Goal: Transaction & Acquisition: Download file/media

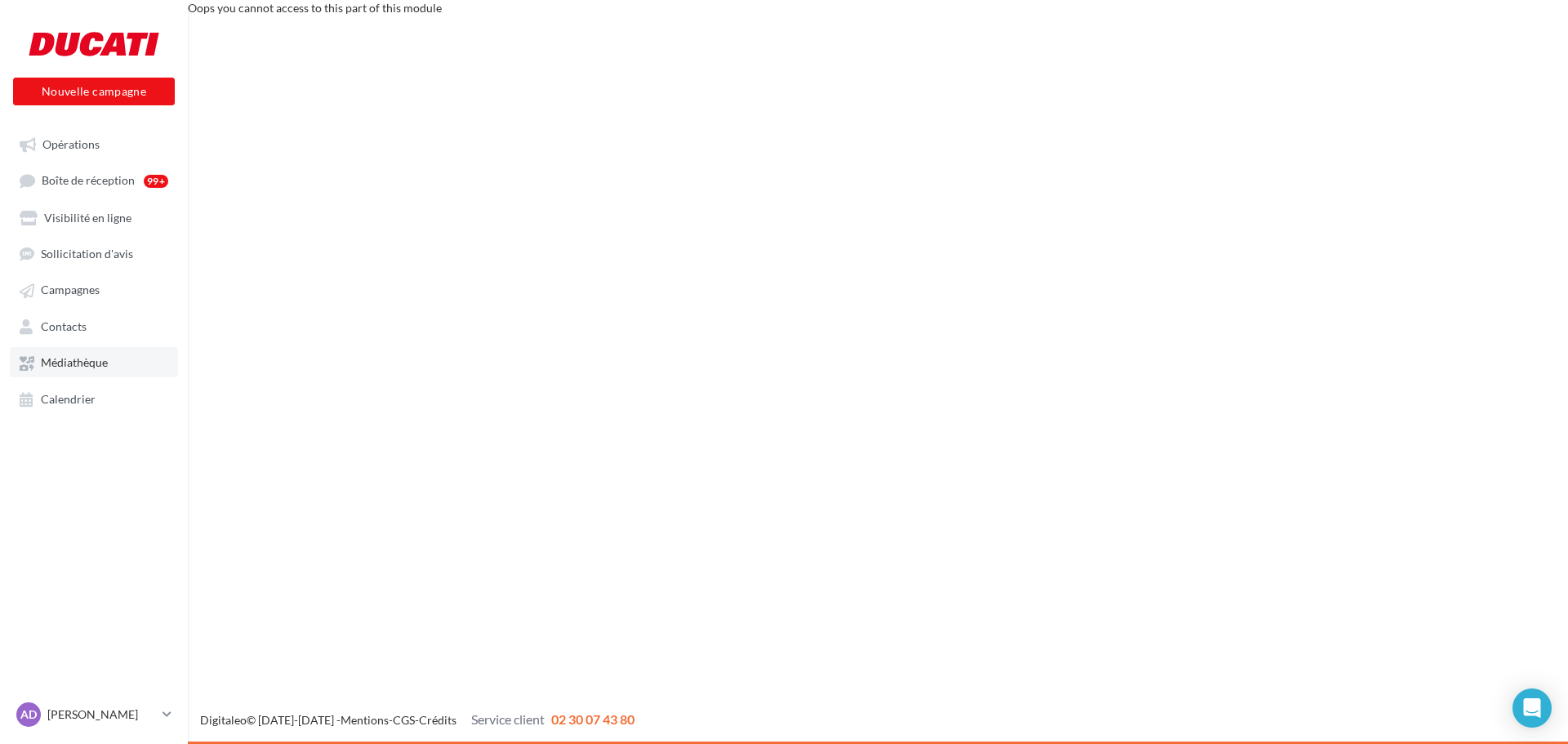
click at [104, 368] on span "Médiathèque" at bounding box center [74, 363] width 67 height 14
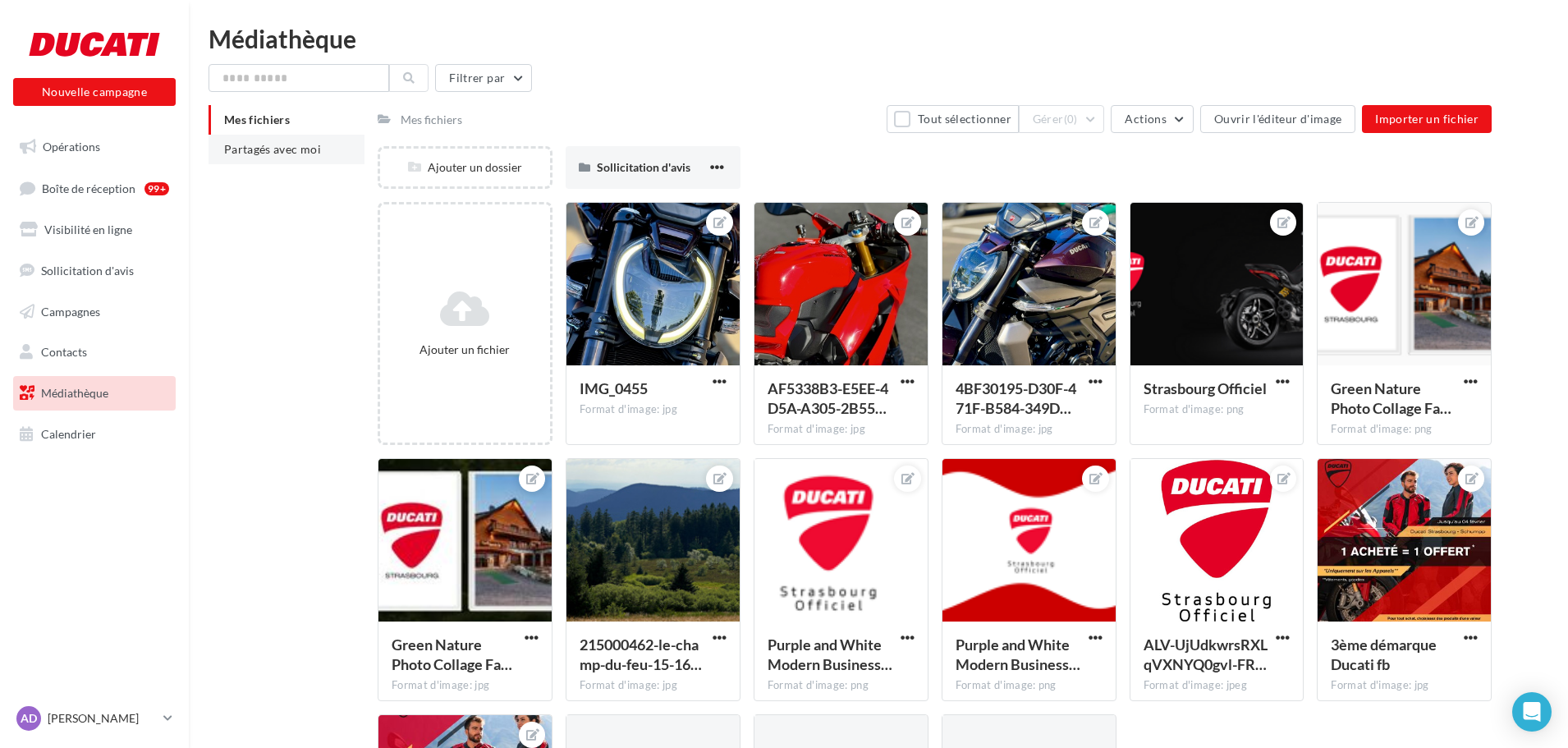
click at [284, 154] on span "Partagés avec moi" at bounding box center [272, 149] width 97 height 14
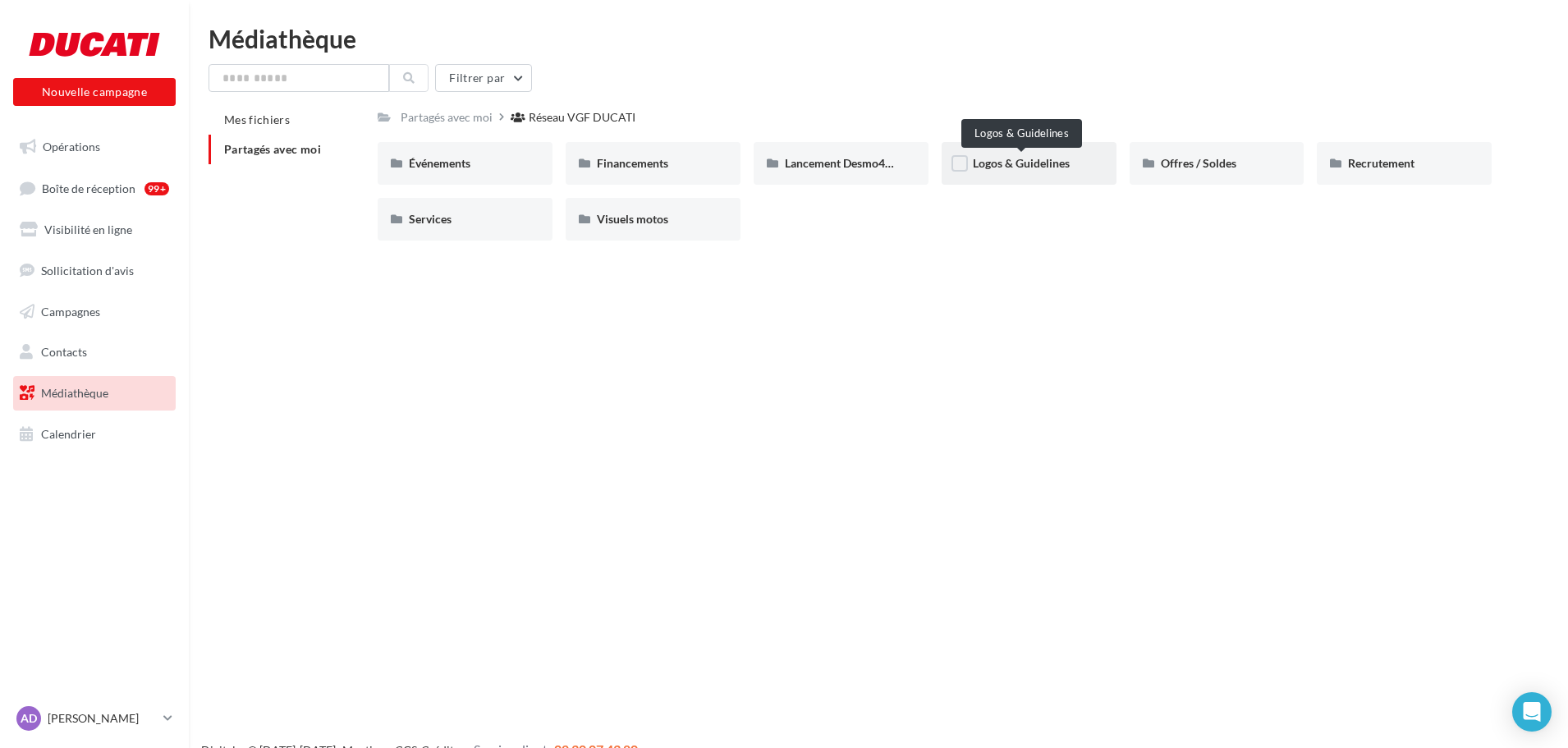
click at [1068, 163] on span "Logos & Guidelines" at bounding box center [1021, 163] width 97 height 14
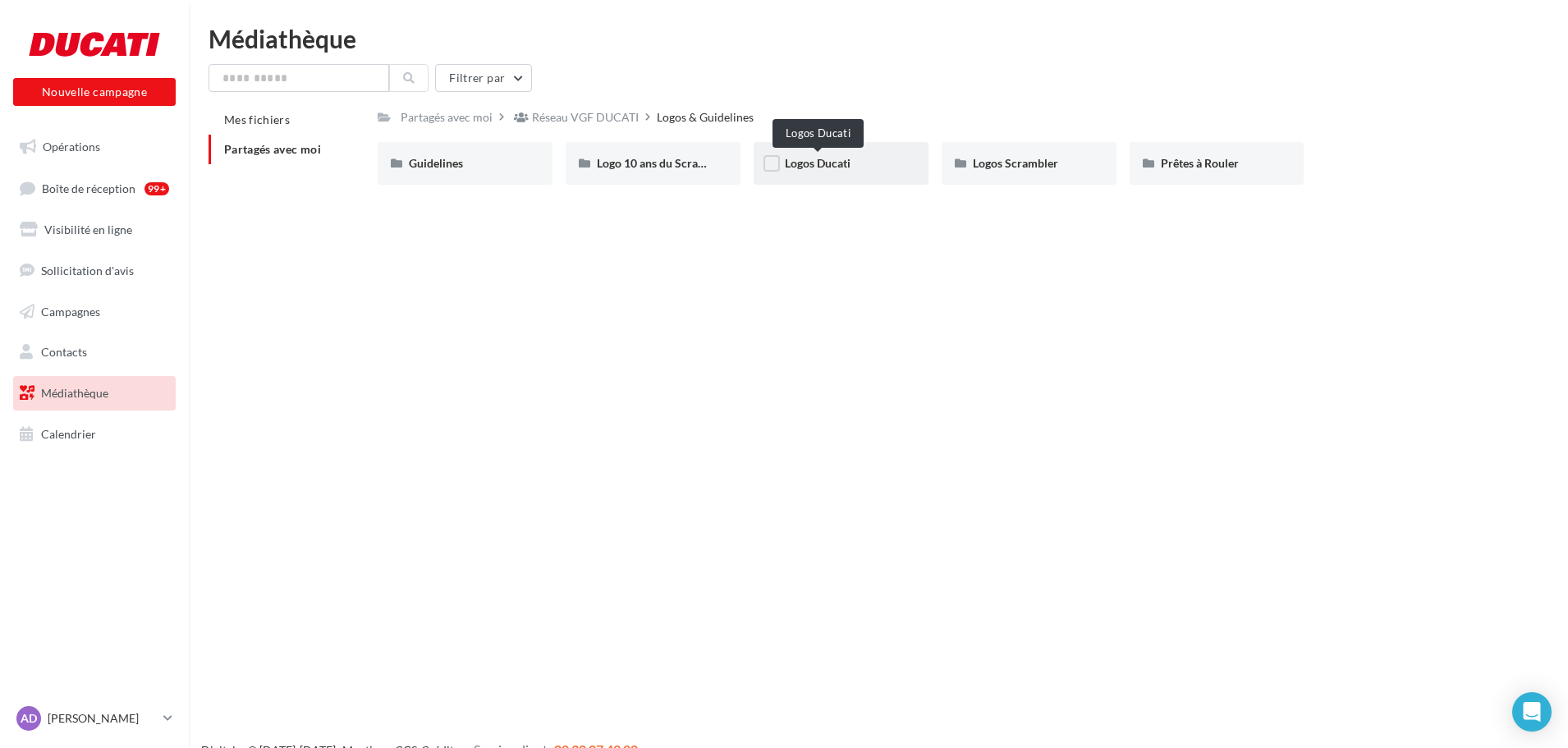
click at [828, 169] on span "Logos Ducati" at bounding box center [818, 163] width 66 height 14
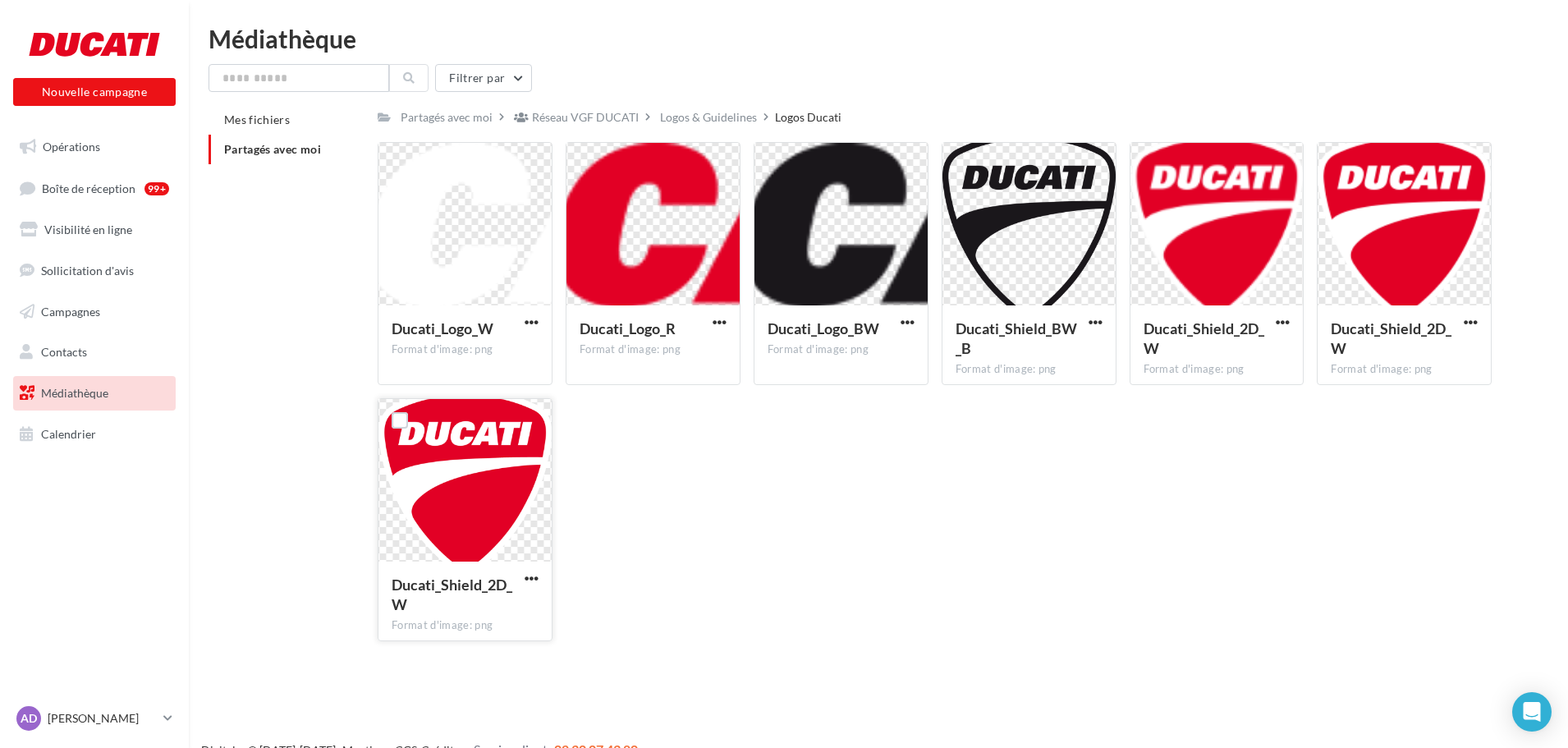
click at [492, 463] on div at bounding box center [465, 481] width 173 height 164
click at [489, 472] on div at bounding box center [465, 481] width 173 height 164
click at [687, 212] on div at bounding box center [653, 224] width 173 height 164
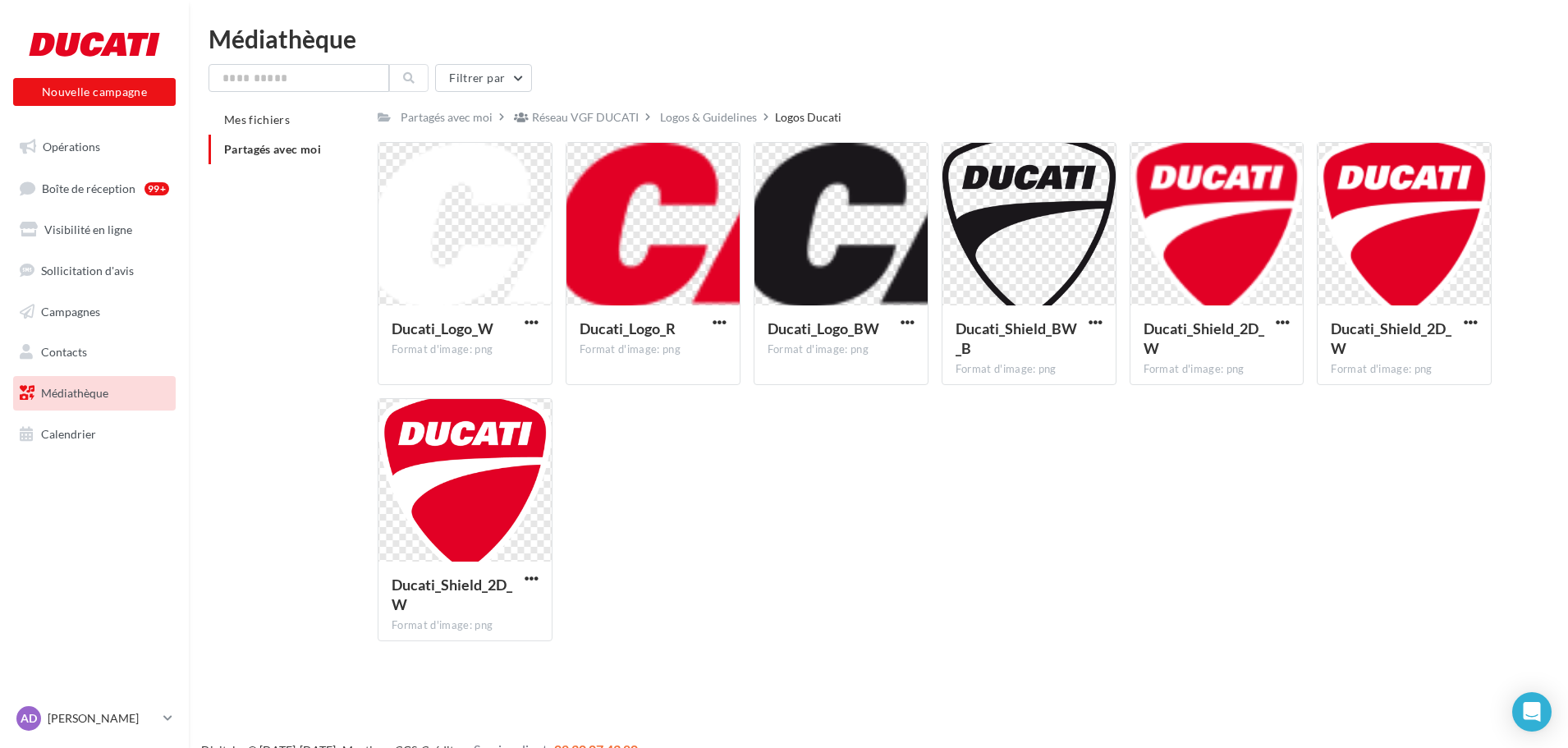
click at [713, 127] on div "Logos & Guidelines" at bounding box center [708, 117] width 104 height 24
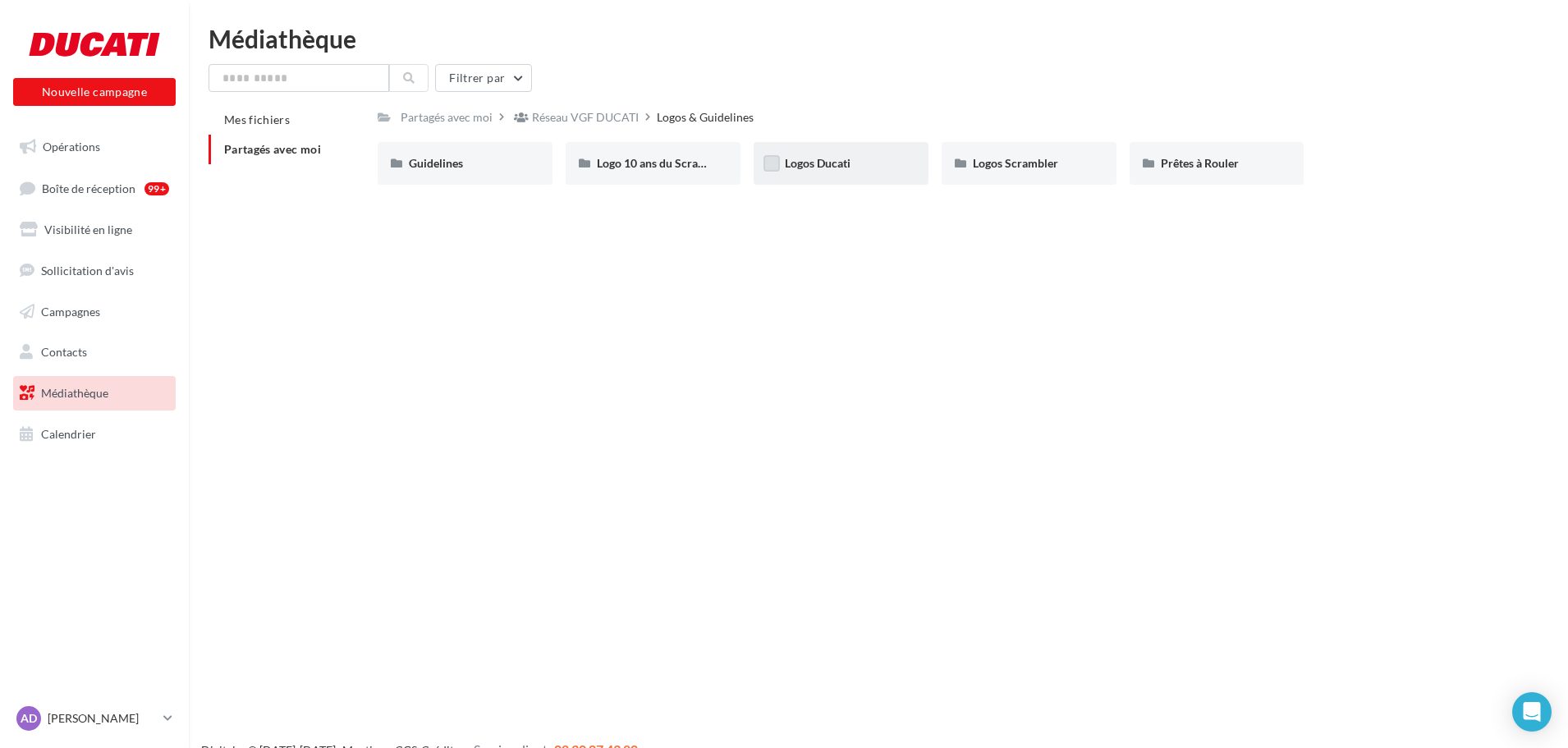
click at [772, 162] on label at bounding box center [771, 163] width 16 height 16
drag, startPoint x: 772, startPoint y: 162, endPoint x: 756, endPoint y: 286, distance: 125.0
click at [756, 286] on div "Nouvelle campagne Nouvelle campagne Opérations Boîte de réception 99+ Visibilit…" at bounding box center [784, 399] width 1568 height 748
click at [963, 164] on label at bounding box center [959, 163] width 16 height 16
click at [963, 164] on icon at bounding box center [960, 163] width 12 height 12
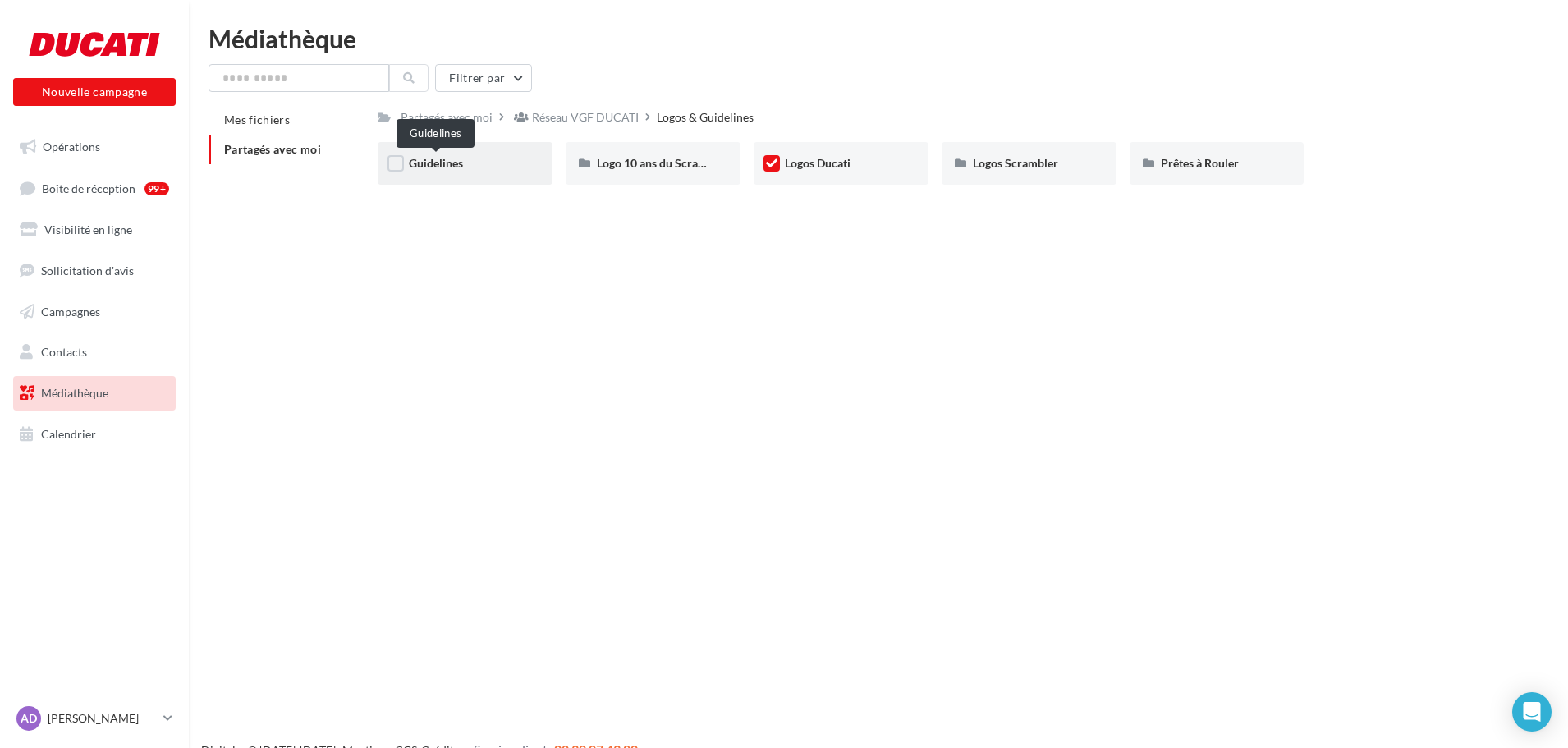
click at [446, 165] on span "Guidelines" at bounding box center [435, 163] width 54 height 14
click at [566, 165] on div "Logo 10 ans du Scrambler" at bounding box center [653, 163] width 175 height 43
click at [590, 161] on label at bounding box center [584, 163] width 16 height 16
click at [780, 165] on div "Logos Ducati" at bounding box center [842, 163] width 175 height 43
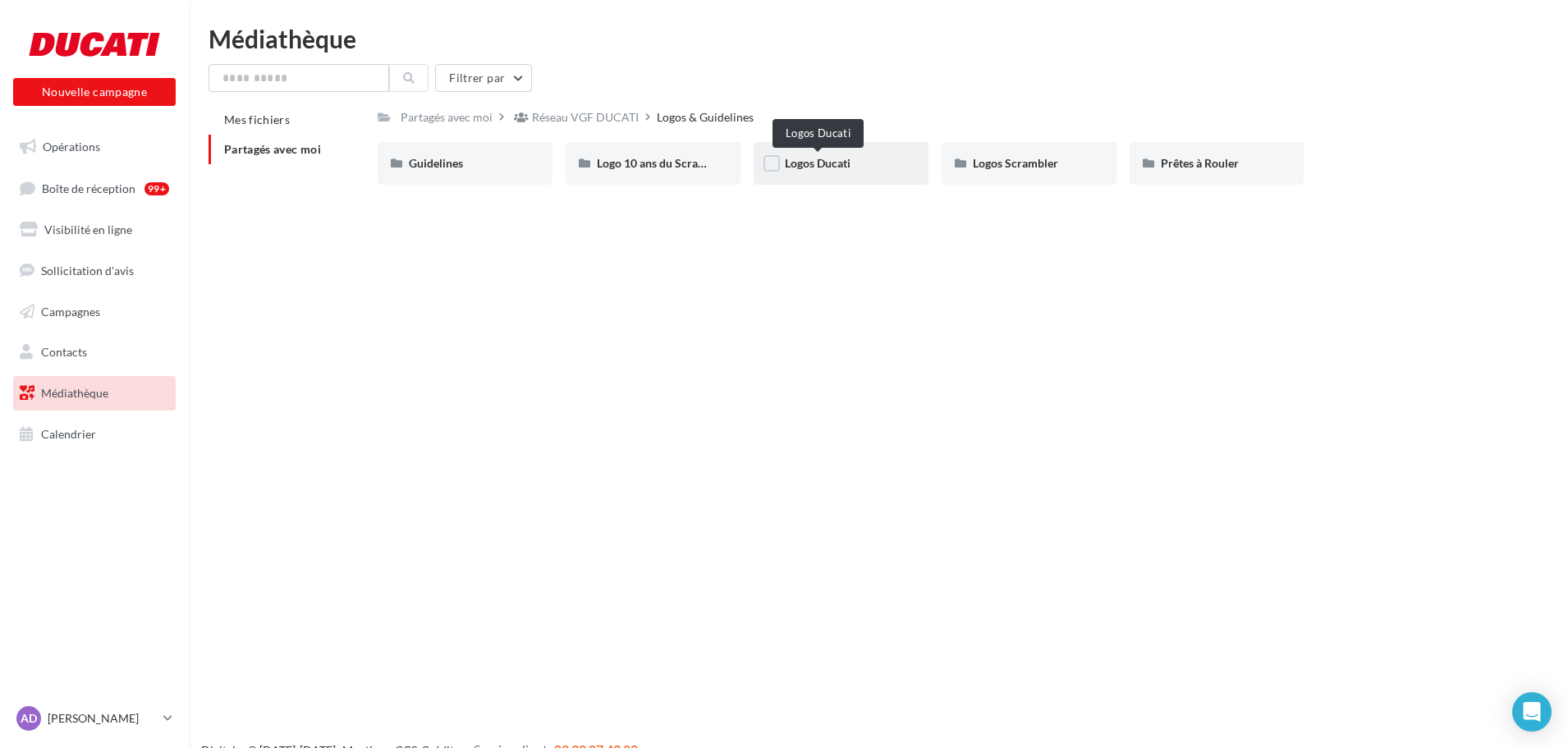
click at [844, 163] on span "Logos Ducati" at bounding box center [818, 163] width 66 height 14
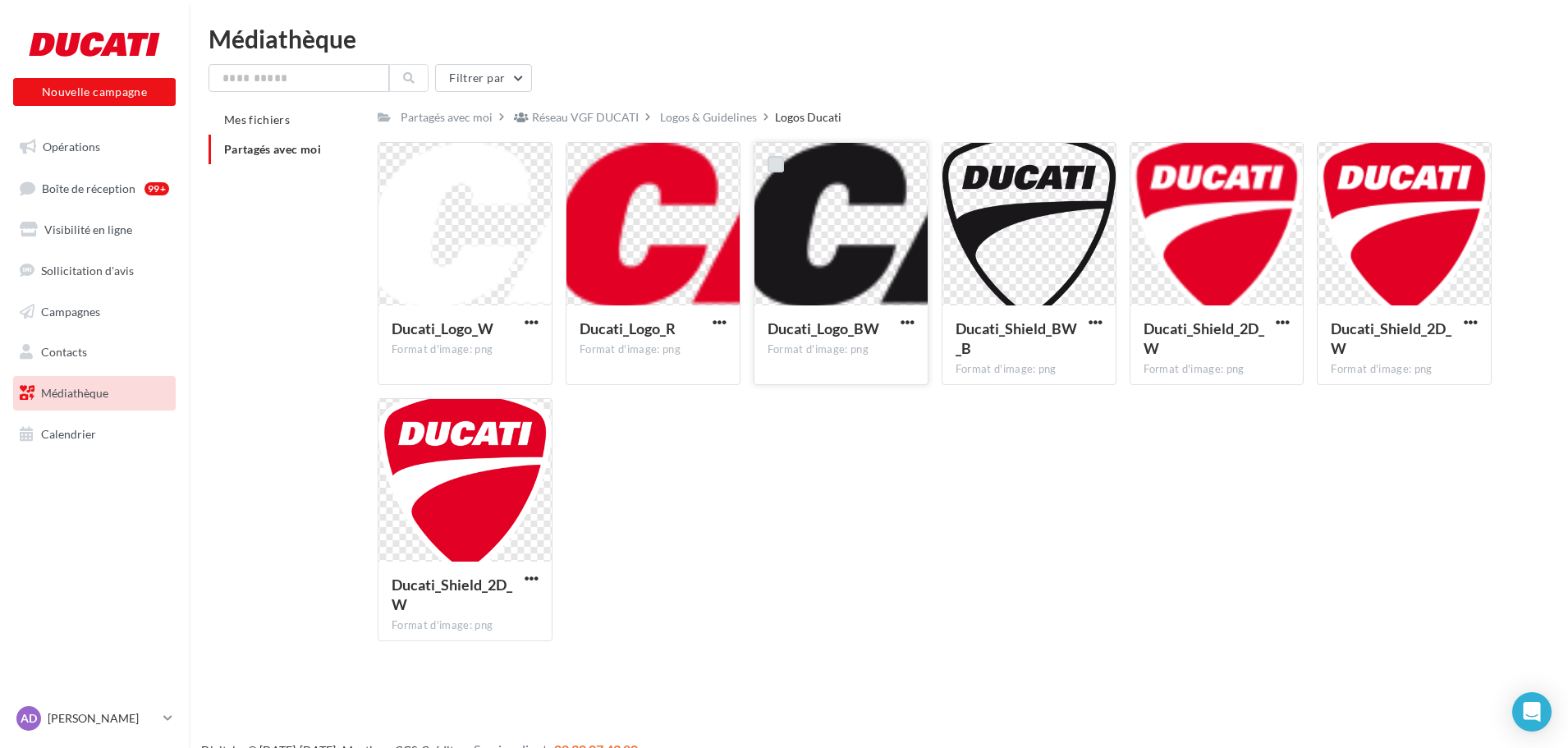
click at [772, 165] on label at bounding box center [776, 164] width 16 height 16
click at [582, 166] on label at bounding box center [588, 164] width 16 height 16
click at [712, 320] on span "button" at bounding box center [719, 322] width 14 height 14
click at [396, 165] on label at bounding box center [399, 164] width 16 height 16
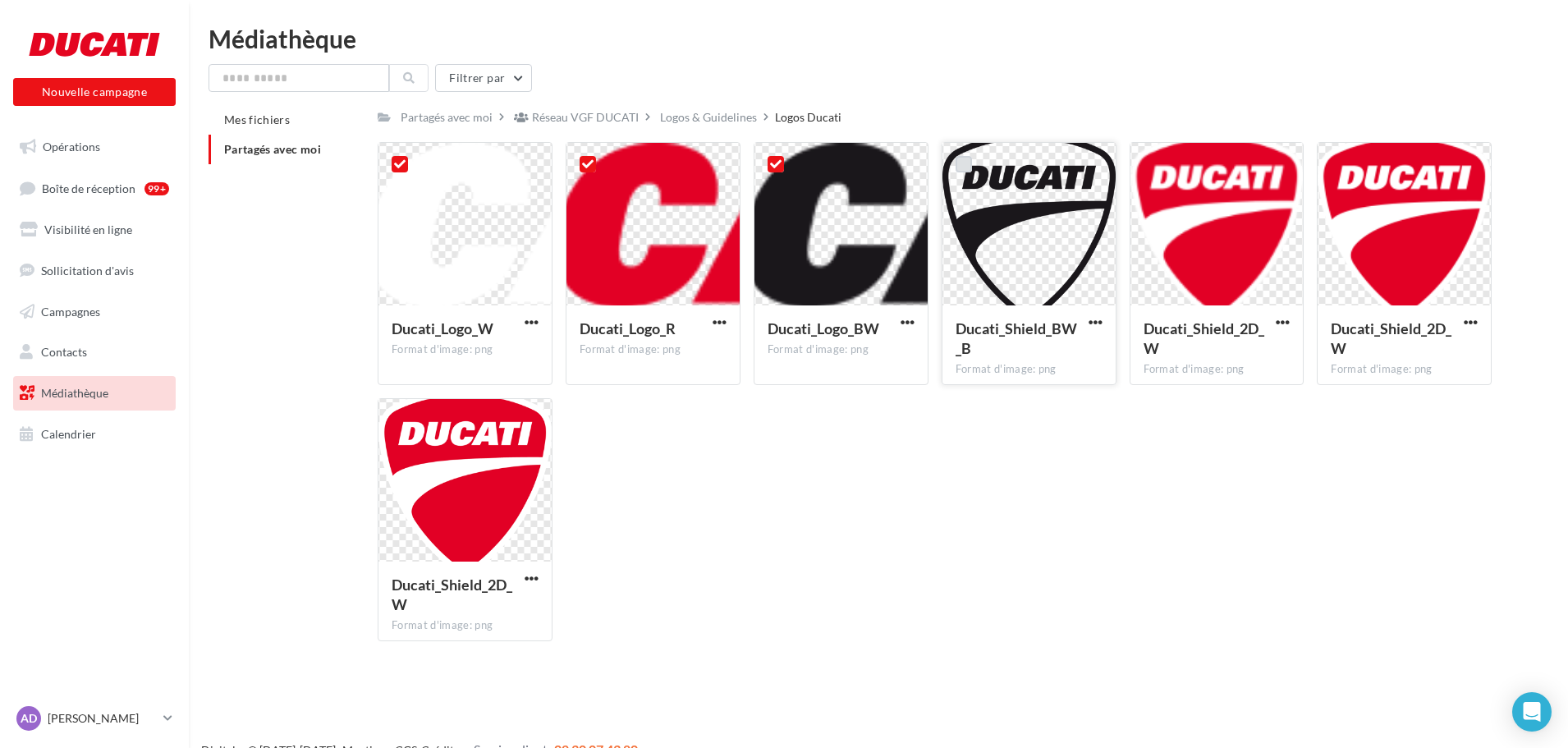
click at [965, 166] on label at bounding box center [963, 164] width 16 height 16
click at [1154, 170] on label at bounding box center [1152, 164] width 16 height 16
click at [1340, 168] on label at bounding box center [1339, 164] width 16 height 16
click at [397, 416] on label at bounding box center [399, 420] width 16 height 16
click at [1472, 325] on span "button" at bounding box center [1470, 322] width 14 height 14
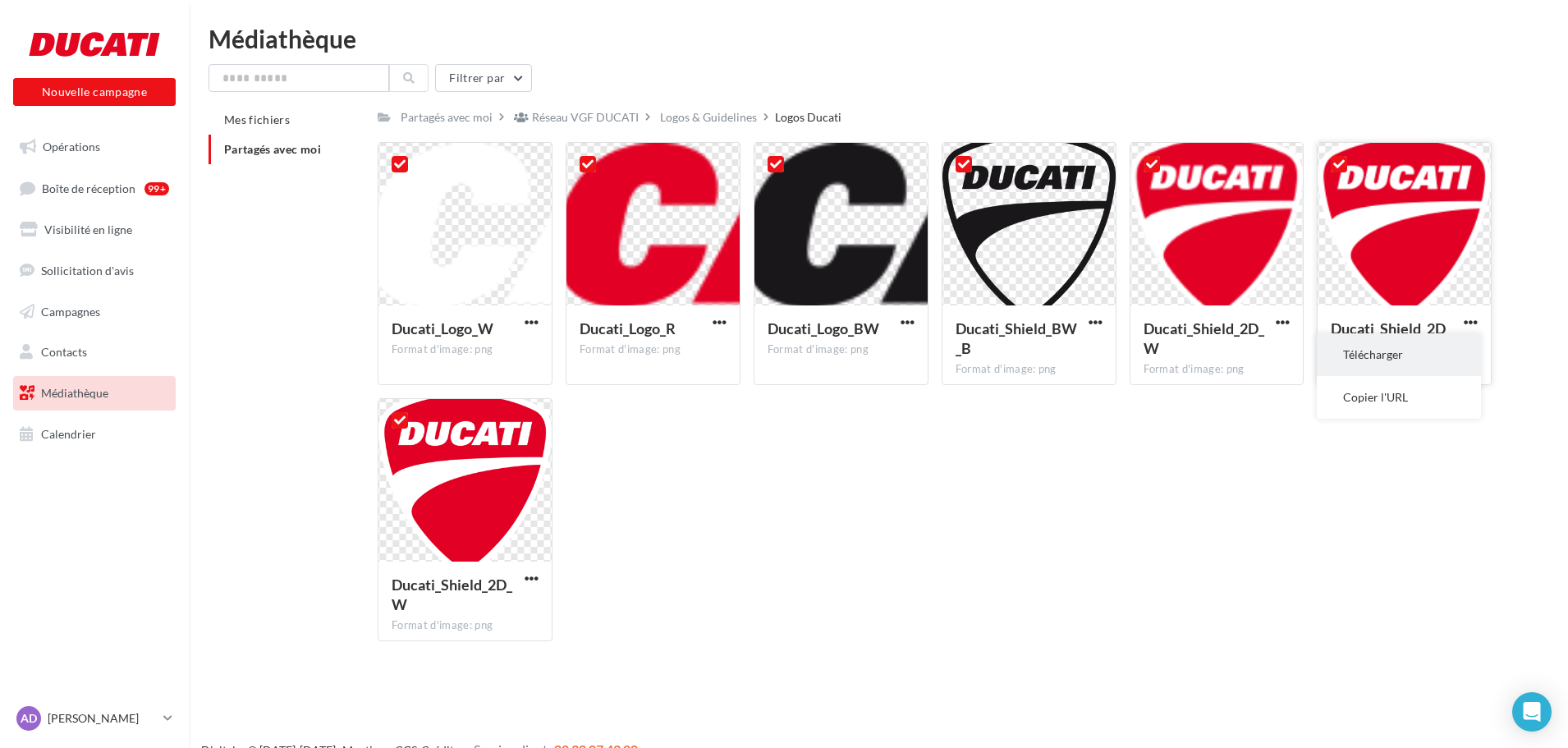
click at [1434, 353] on button "Télécharger" at bounding box center [1399, 355] width 164 height 43
click at [1287, 327] on span "button" at bounding box center [1283, 322] width 14 height 14
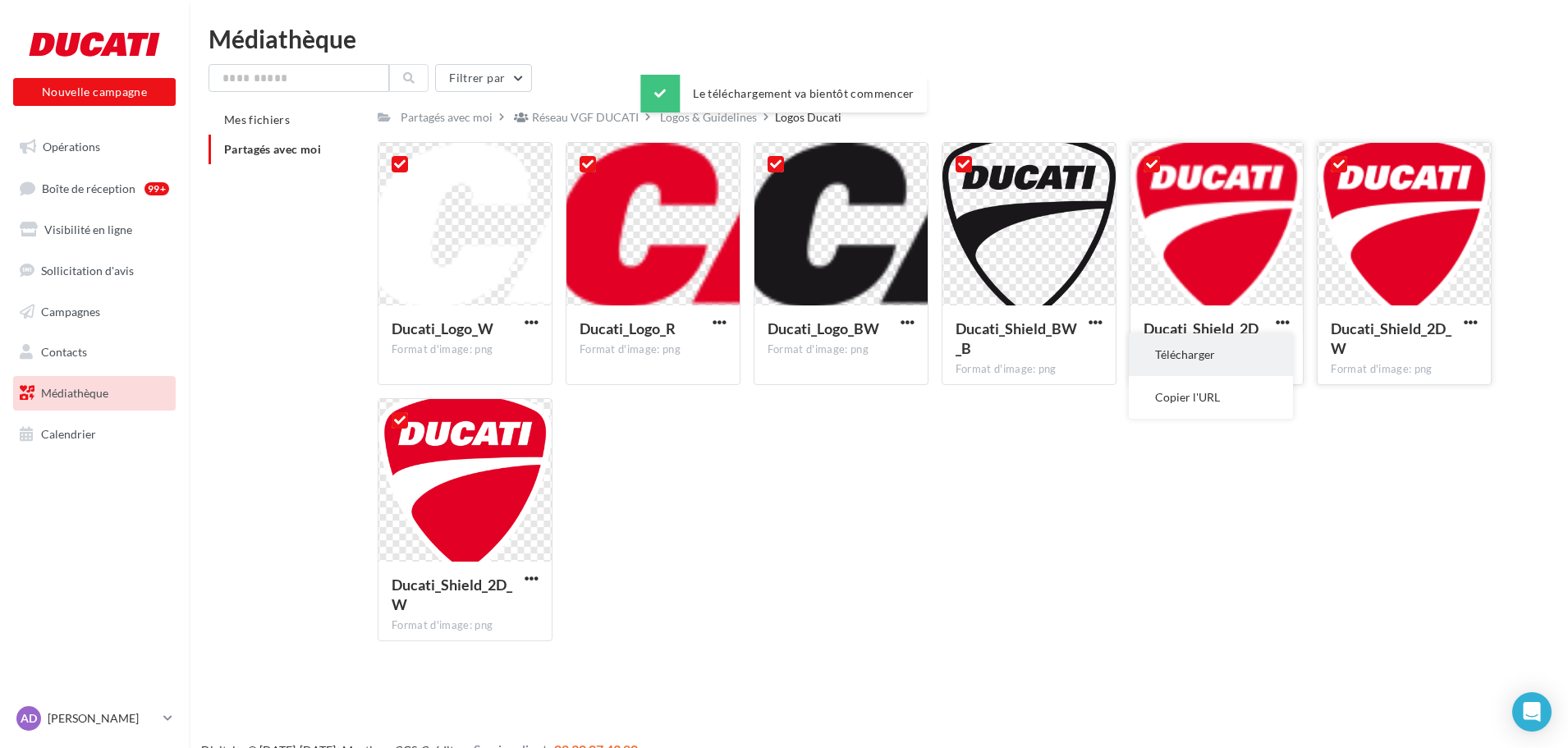
click at [1266, 349] on button "Télécharger" at bounding box center [1210, 355] width 164 height 43
click at [1096, 320] on span "button" at bounding box center [1096, 322] width 14 height 14
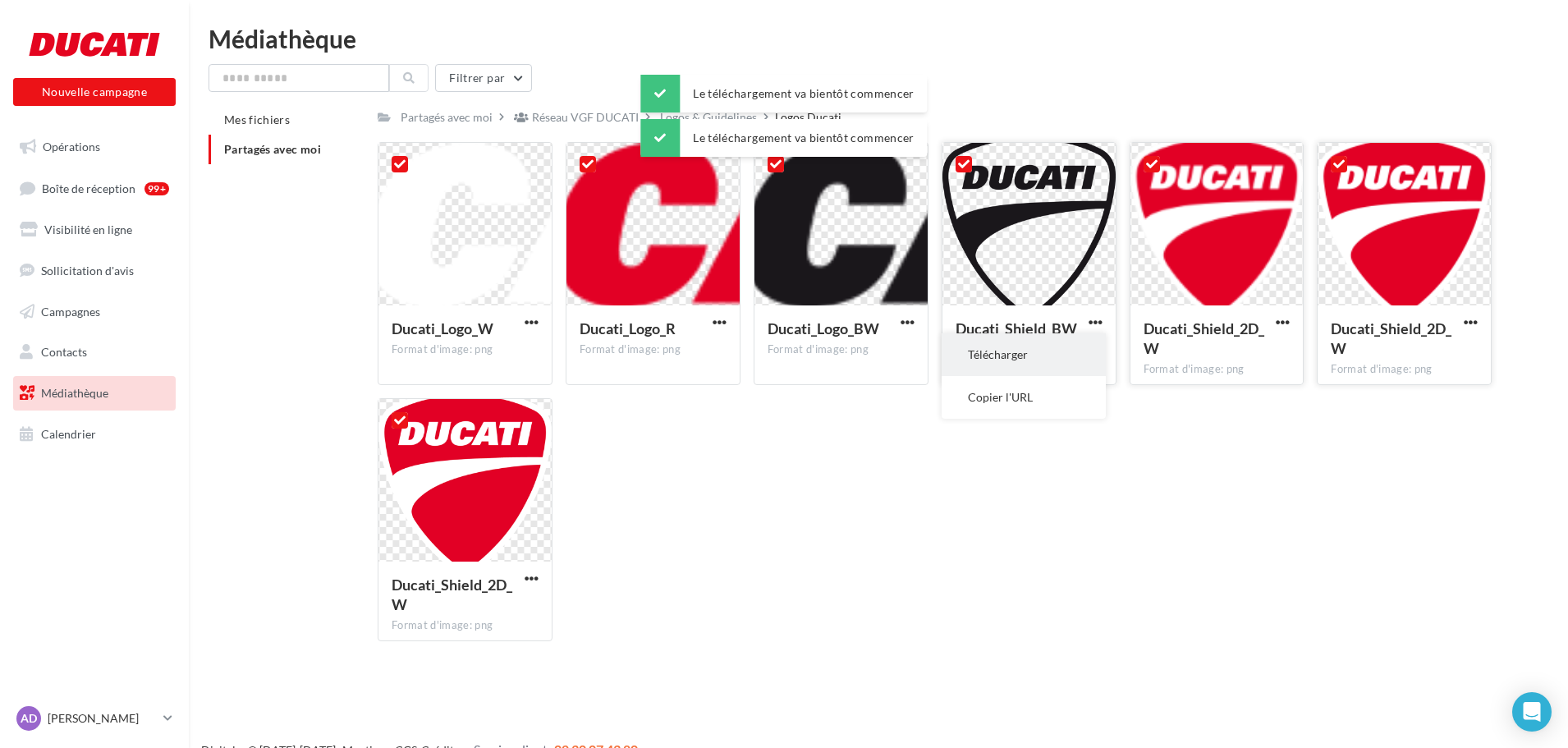
click at [1074, 348] on button "Télécharger" at bounding box center [1023, 355] width 164 height 43
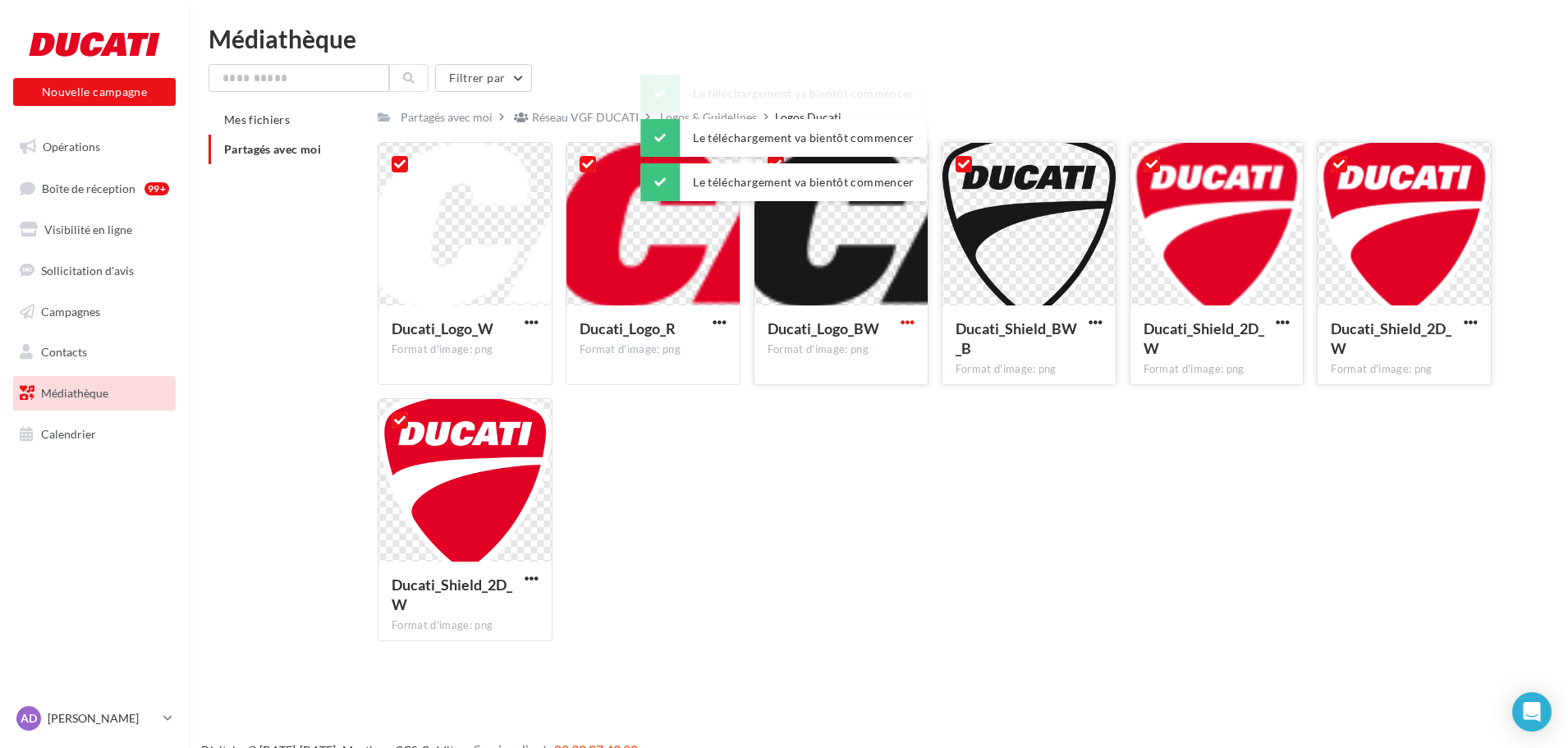
click at [905, 318] on span "button" at bounding box center [908, 322] width 14 height 14
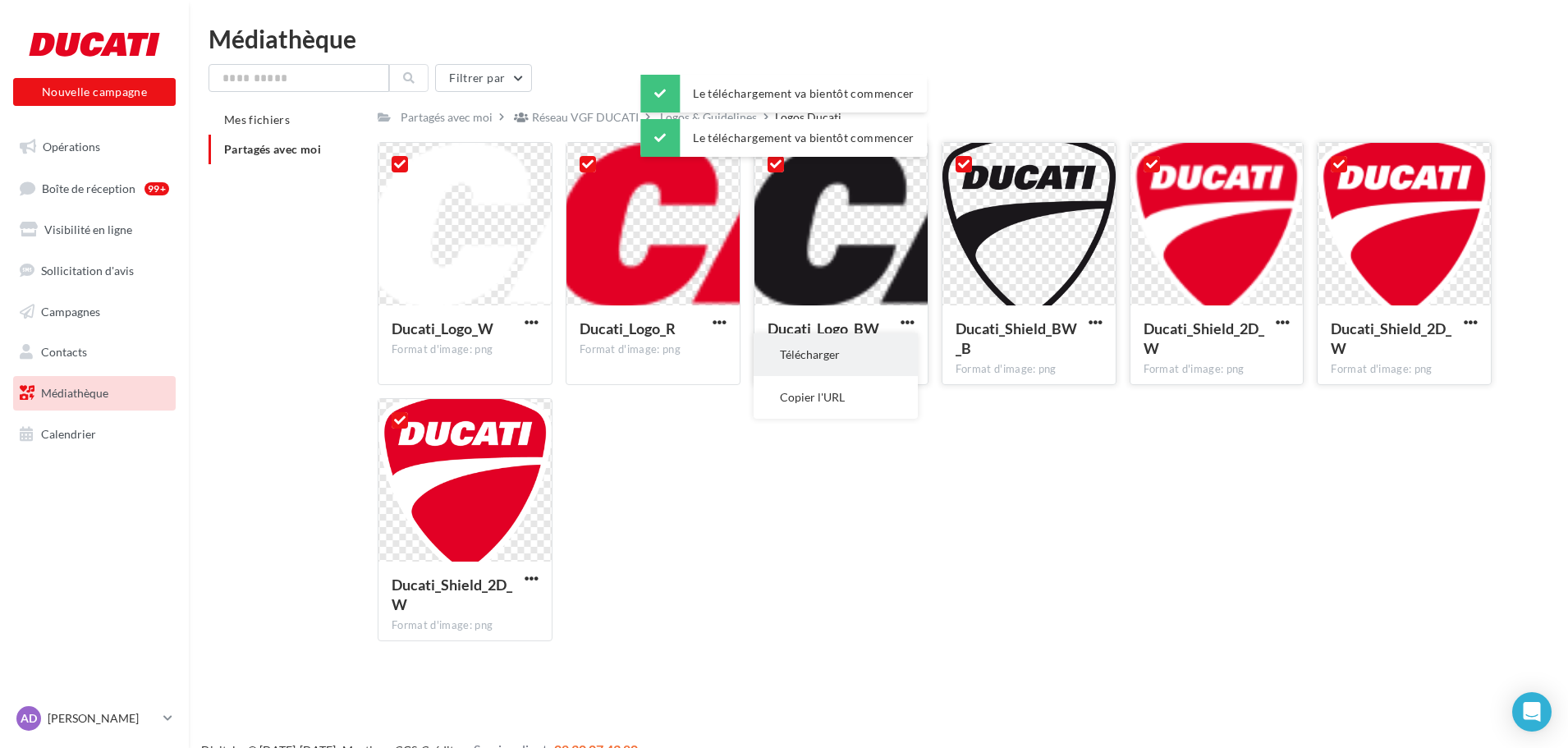
click at [897, 344] on button "Télécharger" at bounding box center [836, 355] width 164 height 43
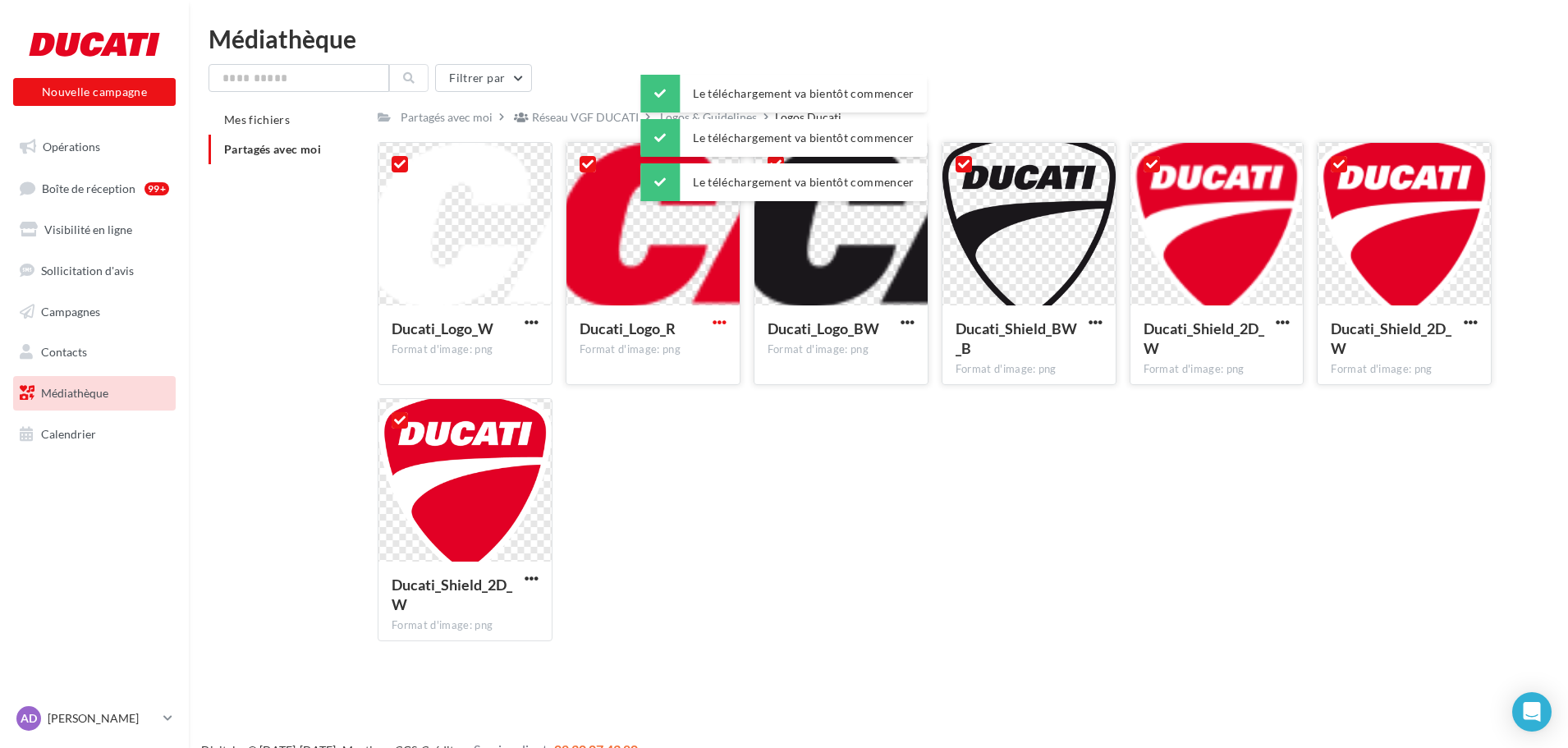
click at [715, 320] on span "button" at bounding box center [719, 322] width 14 height 14
drag, startPoint x: 712, startPoint y: 332, endPoint x: 506, endPoint y: 308, distance: 207.4
click at [709, 348] on button "Télécharger" at bounding box center [648, 355] width 164 height 43
drag, startPoint x: 536, startPoint y: 320, endPoint x: 535, endPoint y: 328, distance: 8.1
click at [536, 320] on span "button" at bounding box center [532, 322] width 14 height 14
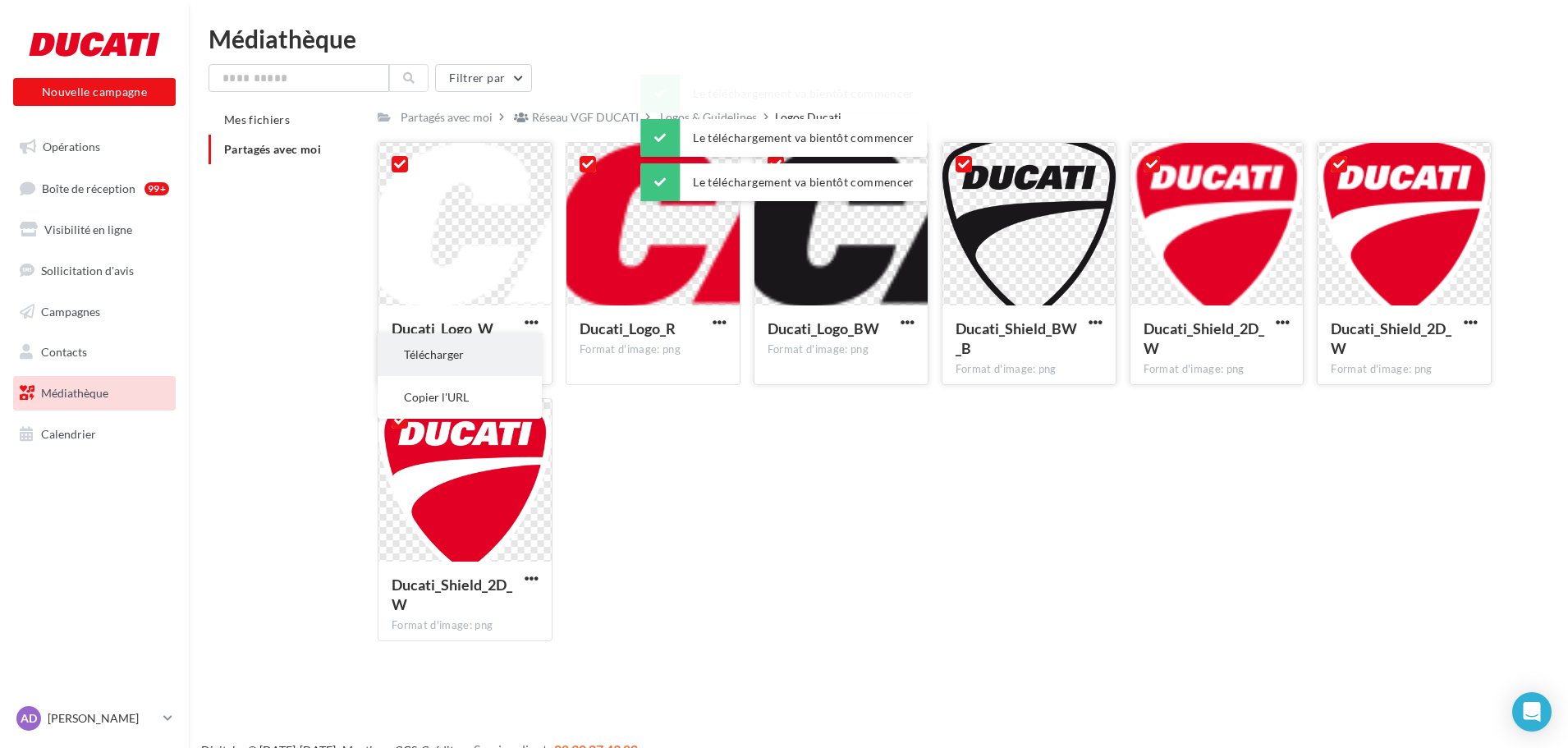
click at [527, 362] on button "Télécharger" at bounding box center [459, 355] width 164 height 43
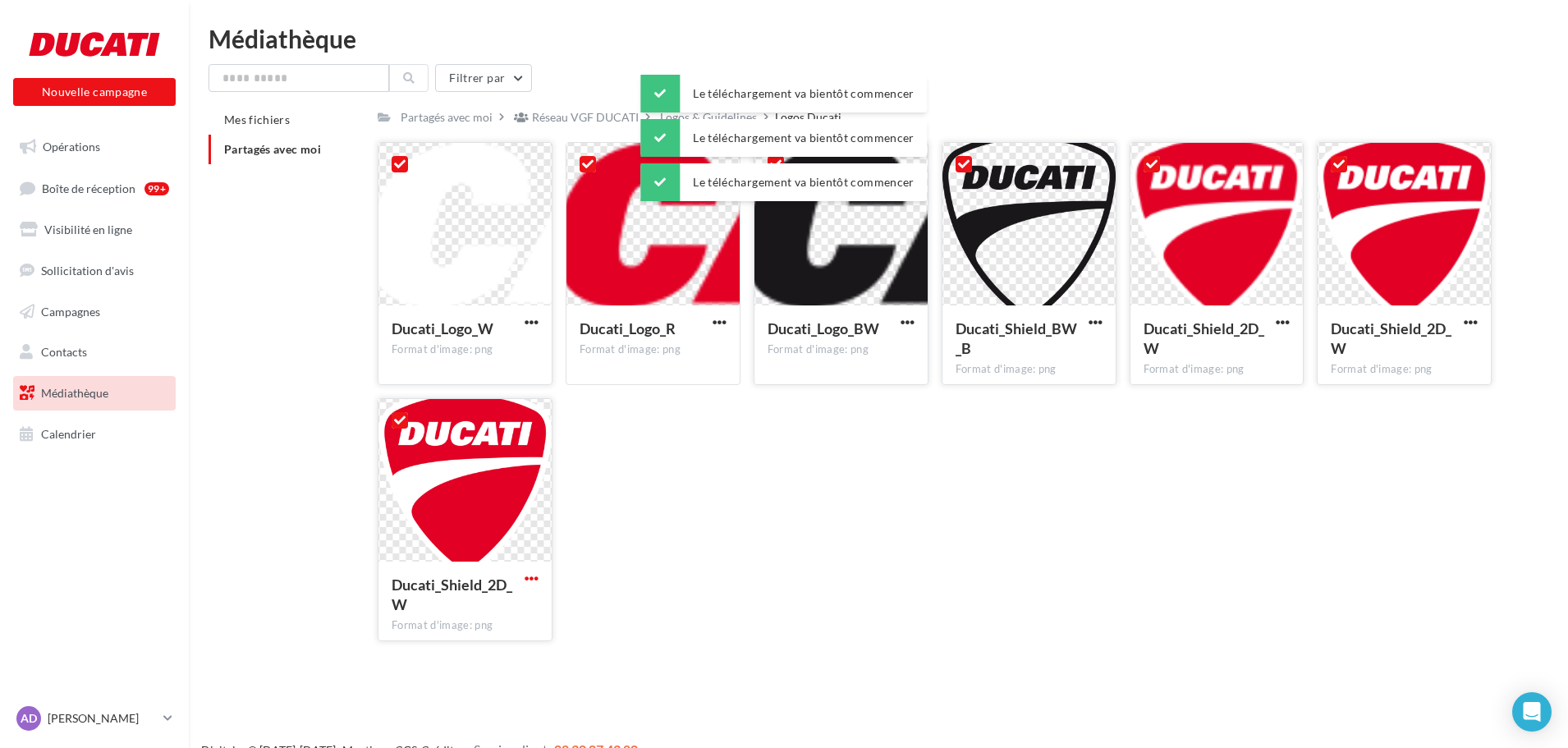
click at [529, 577] on span "button" at bounding box center [532, 579] width 14 height 14
drag, startPoint x: 493, startPoint y: 598, endPoint x: 478, endPoint y: 271, distance: 327.3
click at [493, 598] on button "Télécharger" at bounding box center [459, 611] width 164 height 43
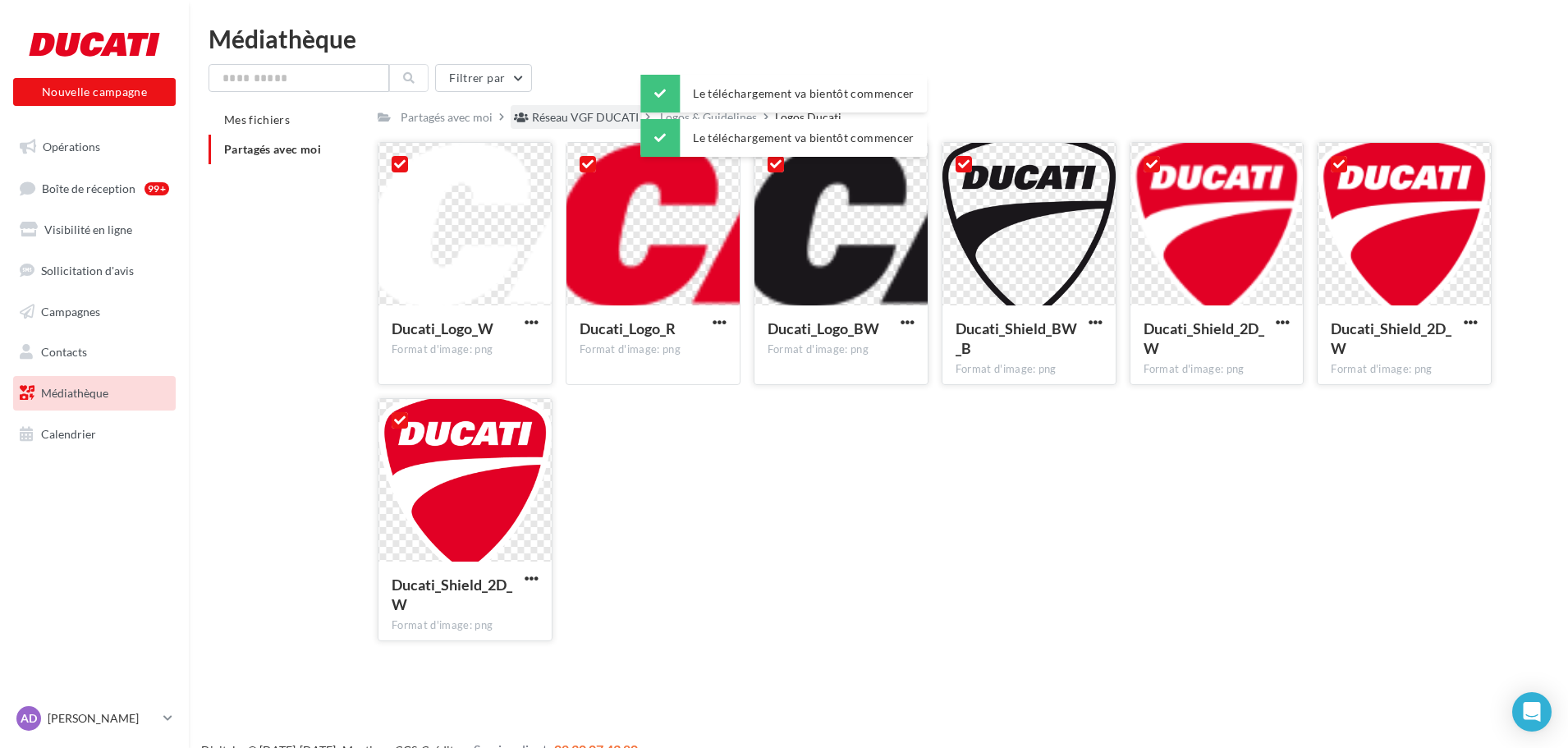
click at [619, 120] on div "Réseau VGF DUCATI" at bounding box center [585, 118] width 107 height 16
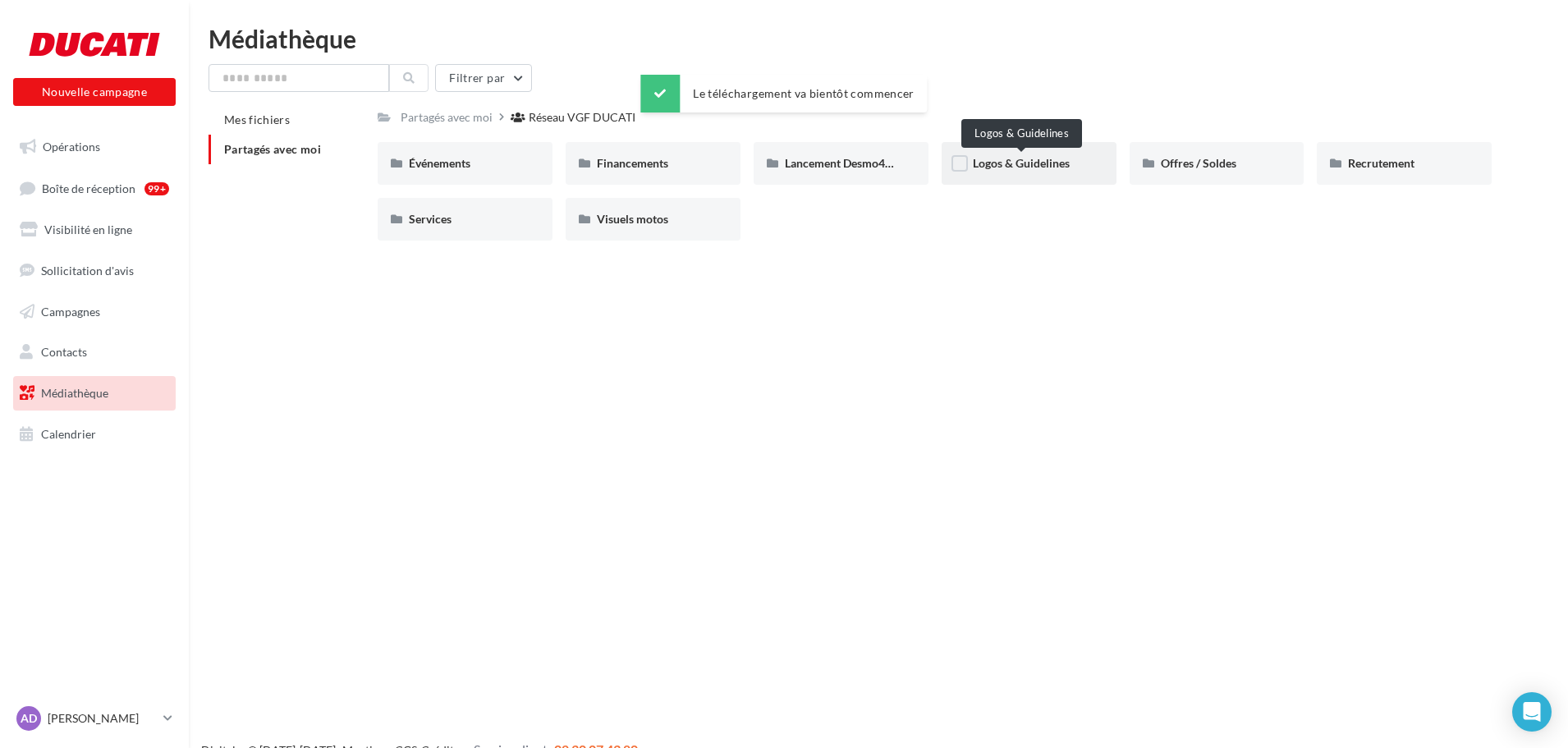
click at [1055, 158] on span "Logos & Guidelines" at bounding box center [1021, 163] width 97 height 14
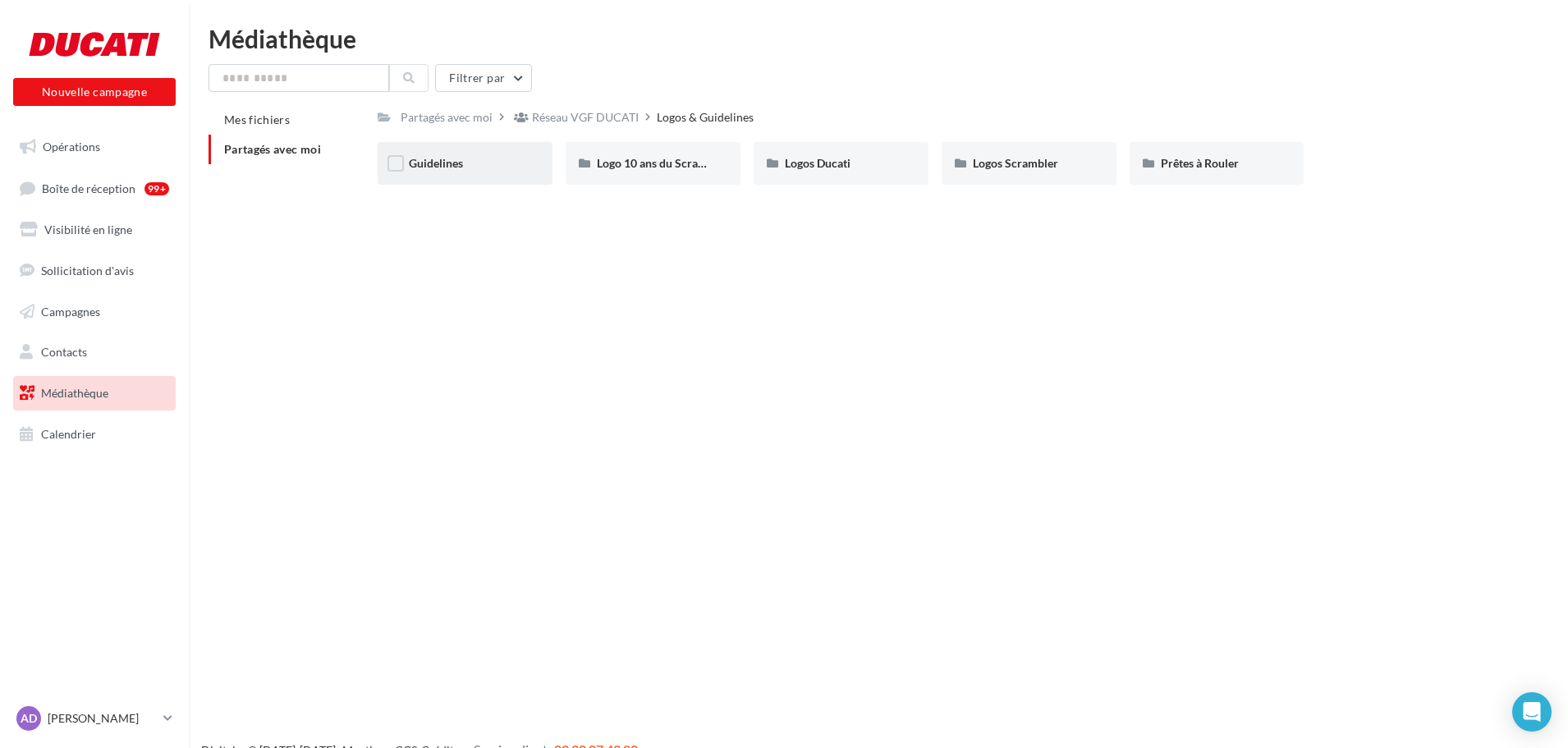
click at [464, 164] on div "Guidelines" at bounding box center [464, 163] width 113 height 16
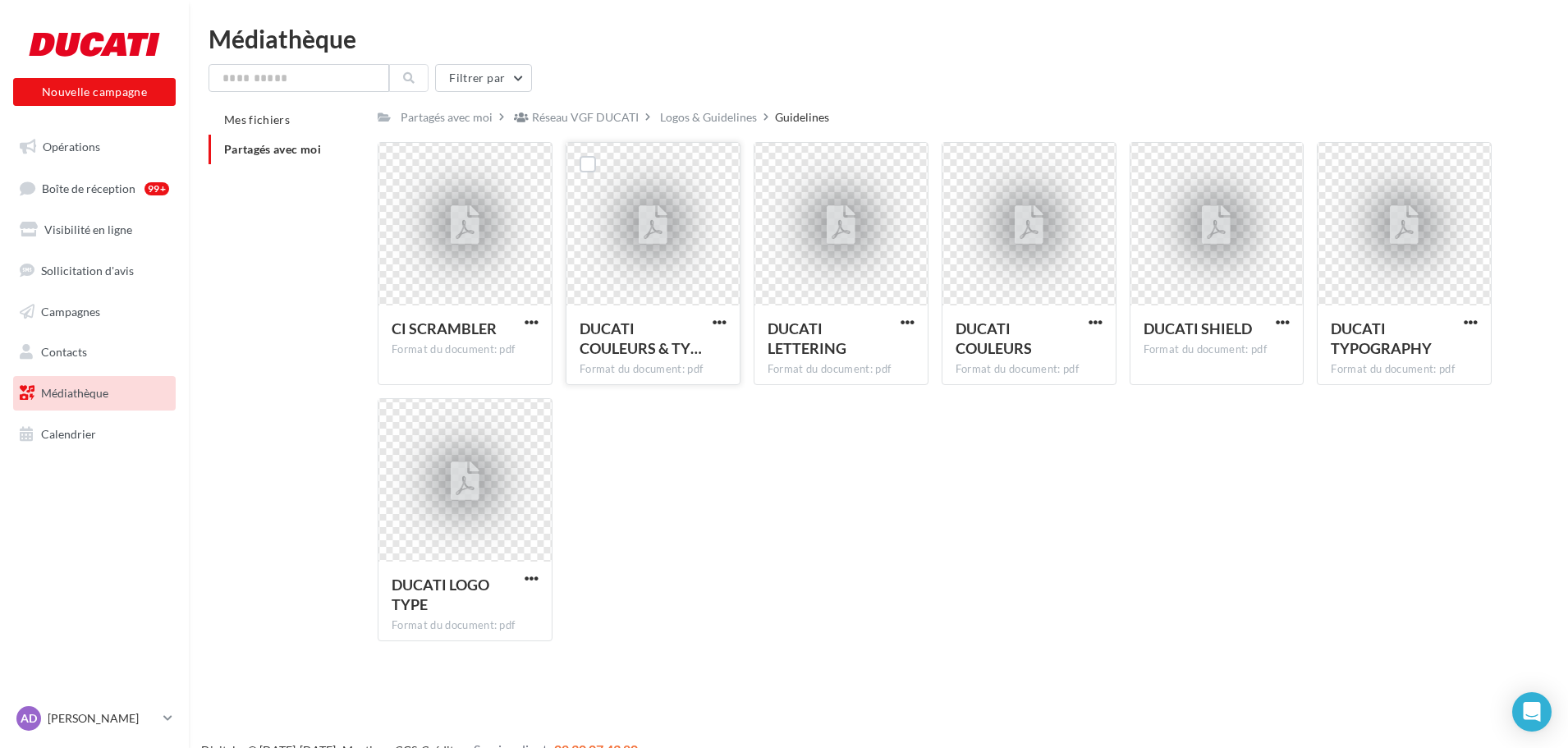
click at [679, 219] on div at bounding box center [653, 225] width 62 height 62
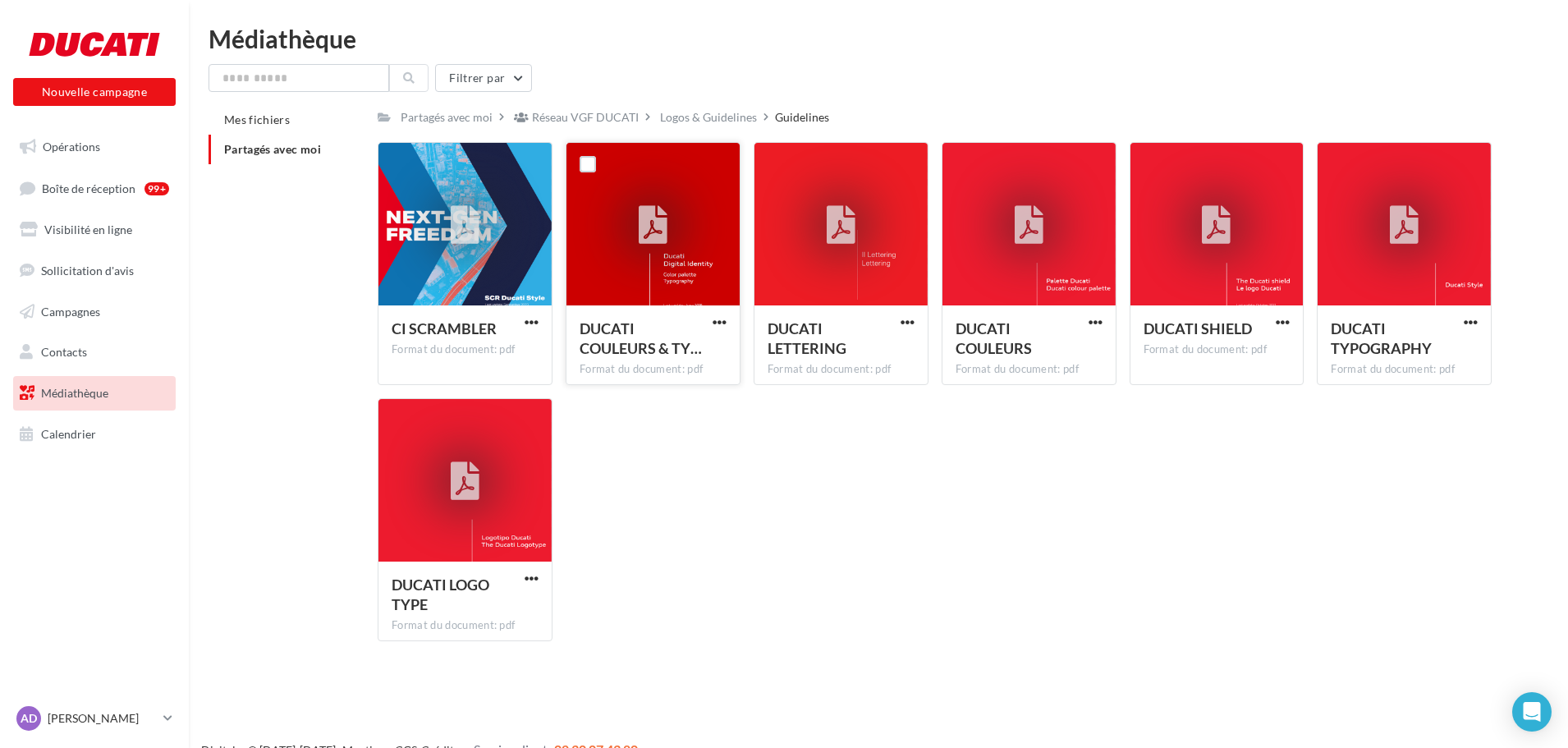
click at [637, 225] on div at bounding box center [653, 225] width 62 height 62
click at [530, 573] on span "button" at bounding box center [532, 579] width 14 height 14
click at [475, 604] on button "Télécharger" at bounding box center [459, 611] width 164 height 43
click at [1376, 376] on div "Format du document: pdf" at bounding box center [1405, 369] width 147 height 15
click at [1288, 564] on div "CI SCRAMBLER Format du document: pdf CI SCRAMBLER DUCATI COULEURS & TY… Format …" at bounding box center [941, 398] width 1128 height 512
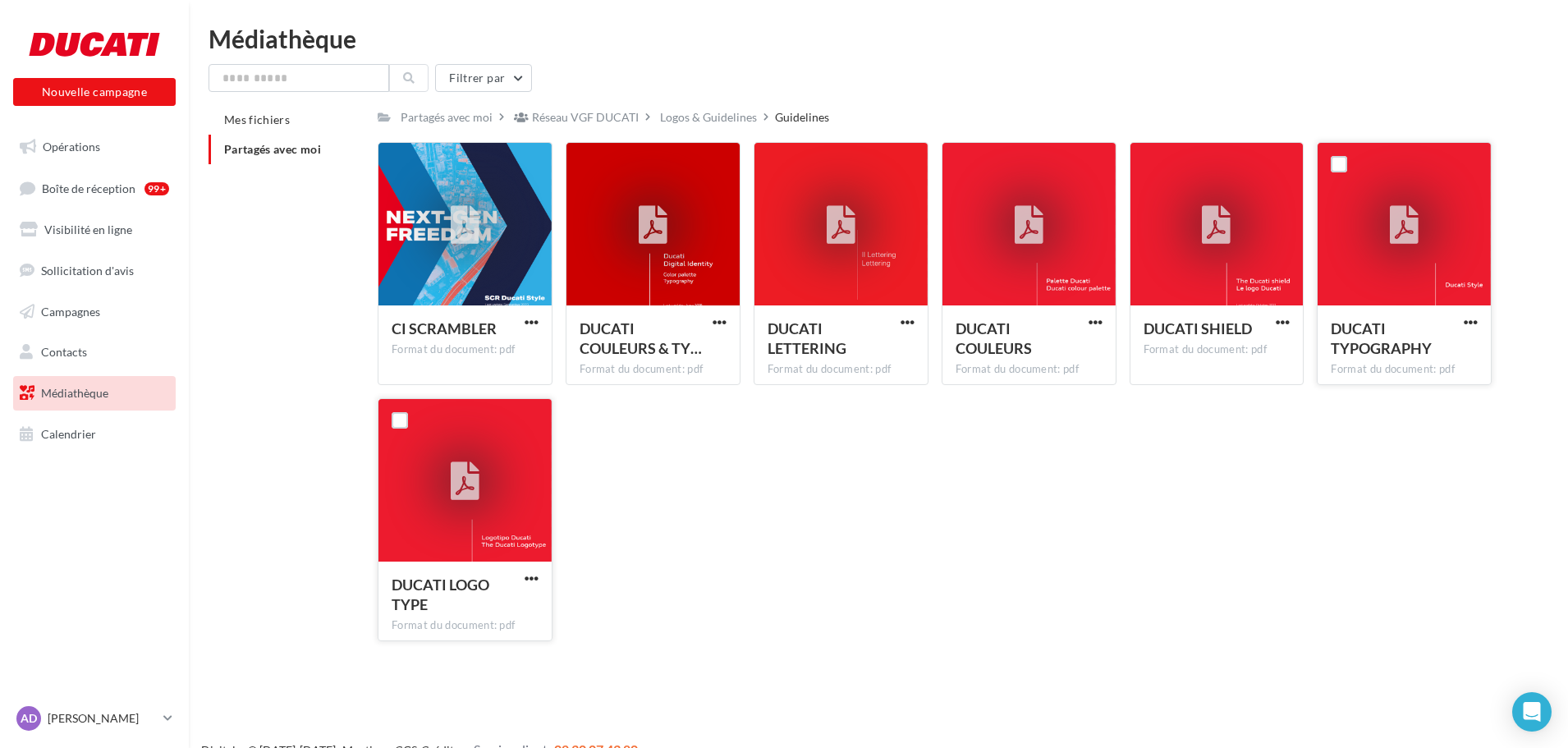
click at [1454, 321] on div "DUCATI TYPOGRAPHY" at bounding box center [1395, 339] width 128 height 40
click at [1470, 321] on span "button" at bounding box center [1470, 322] width 14 height 14
click at [1419, 349] on button "Télécharger" at bounding box center [1399, 355] width 164 height 43
click at [1397, 249] on div at bounding box center [1404, 225] width 29 height 54
click at [1120, 560] on div "CI SCRAMBLER Format du document: pdf CI SCRAMBLER DUCATI COULEURS & TY… Format …" at bounding box center [941, 398] width 1128 height 512
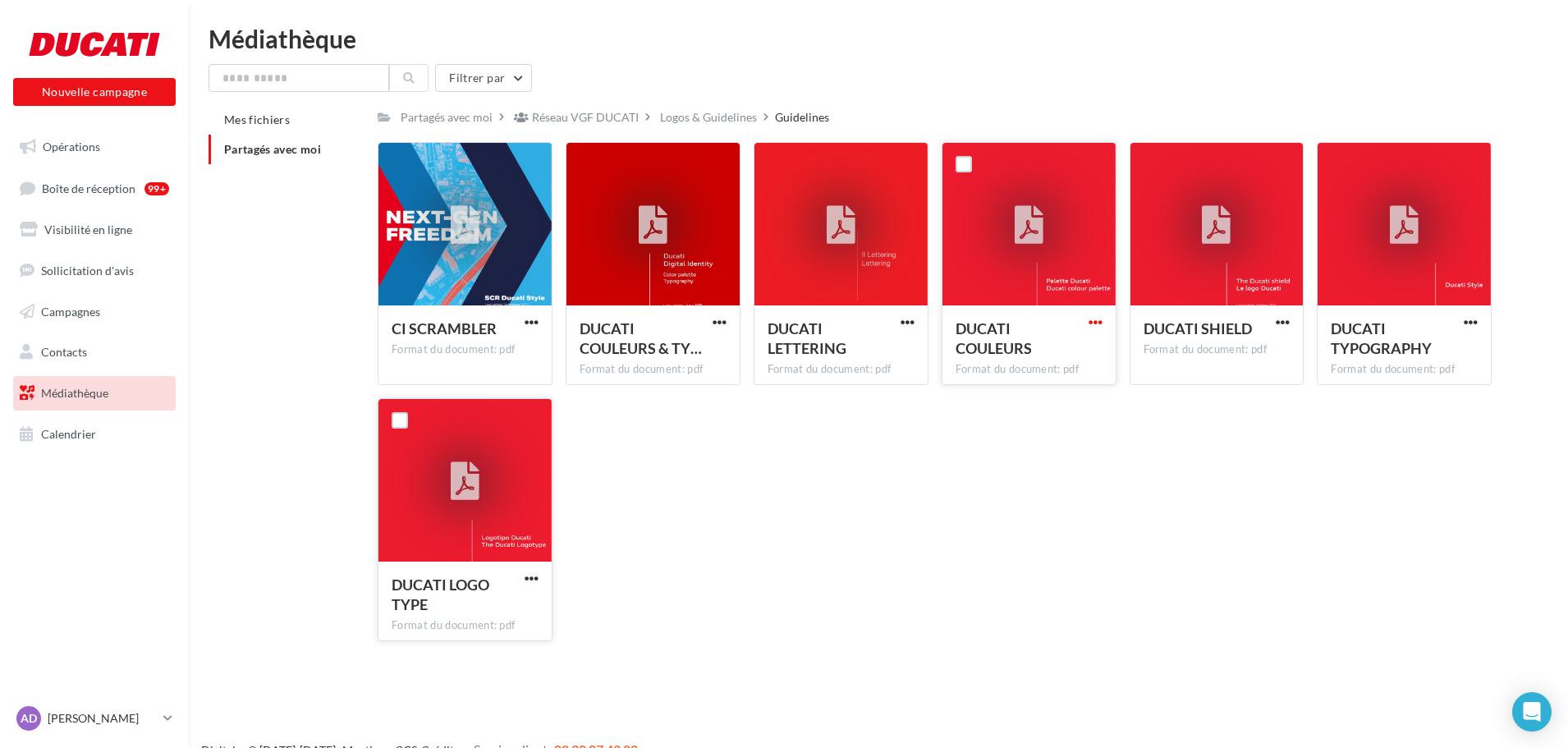
click at [1092, 327] on span "button" at bounding box center [1096, 322] width 14 height 14
click at [1092, 355] on button "Télécharger" at bounding box center [1023, 355] width 164 height 43
click at [1184, 330] on span "DUCATI SHIELD" at bounding box center [1197, 329] width 109 height 18
click at [1099, 507] on div "CI SCRAMBLER Format du document: pdf CI SCRAMBLER DUCATI COULEURS & TY… Format …" at bounding box center [941, 398] width 1128 height 512
click at [664, 350] on span "DUCATI COULEURS & TY…" at bounding box center [641, 339] width 123 height 38
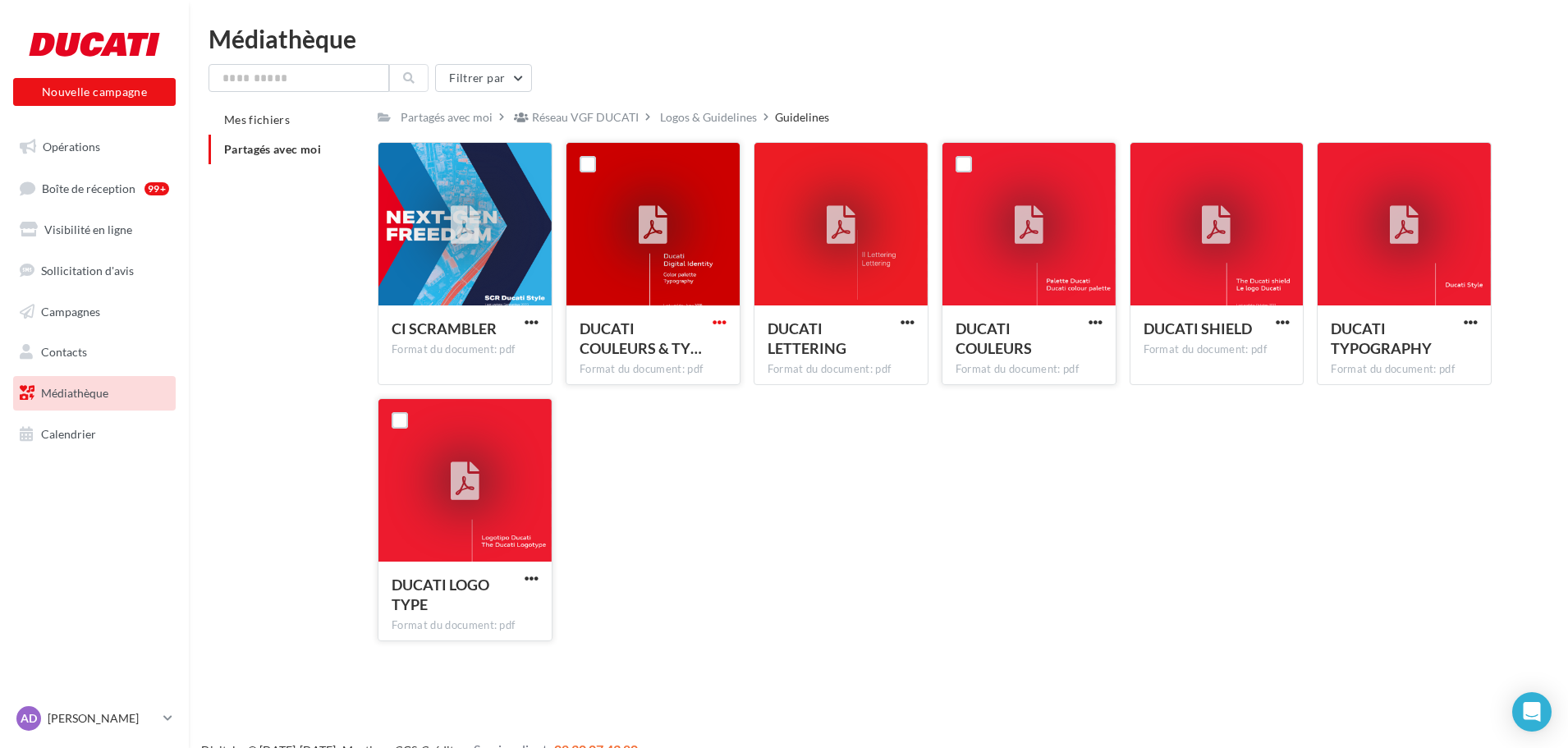
click at [716, 327] on span "button" at bounding box center [719, 322] width 14 height 14
click at [698, 394] on button "Copier l'URL" at bounding box center [648, 396] width 164 height 43
click at [684, 259] on div at bounding box center [653, 224] width 173 height 164
click at [706, 326] on div "DUCATI COULEURS & TY…" at bounding box center [644, 339] width 128 height 40
click at [720, 325] on span "button" at bounding box center [719, 322] width 14 height 14
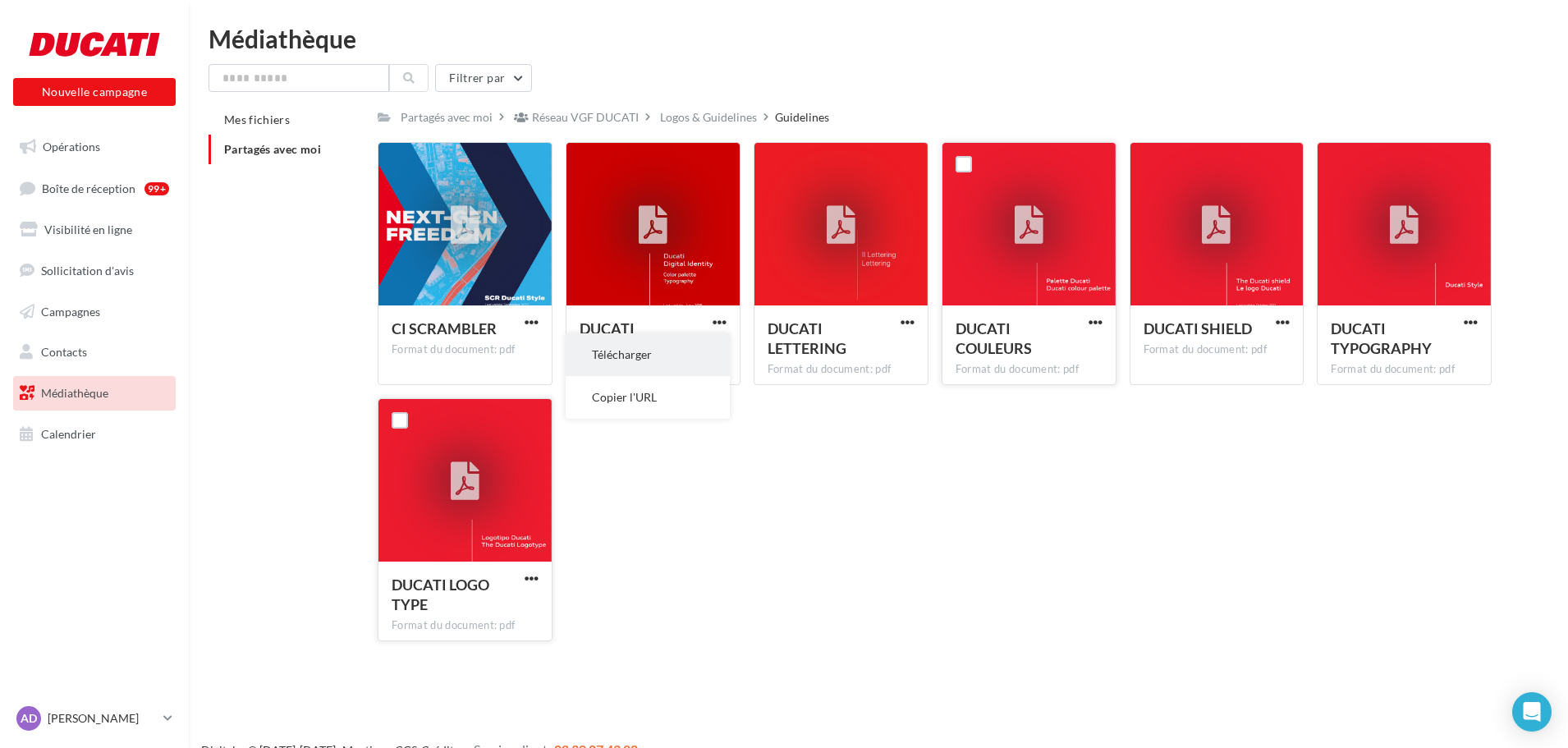
click at [705, 346] on button "Télécharger" at bounding box center [648, 355] width 164 height 43
click at [885, 478] on div "CI SCRAMBLER Format du document: pdf CI SCRAMBLER DUCATI COULEURS & TY… Format …" at bounding box center [941, 398] width 1128 height 512
click at [474, 212] on icon at bounding box center [464, 226] width 29 height 38
click at [536, 319] on span "button" at bounding box center [532, 322] width 14 height 14
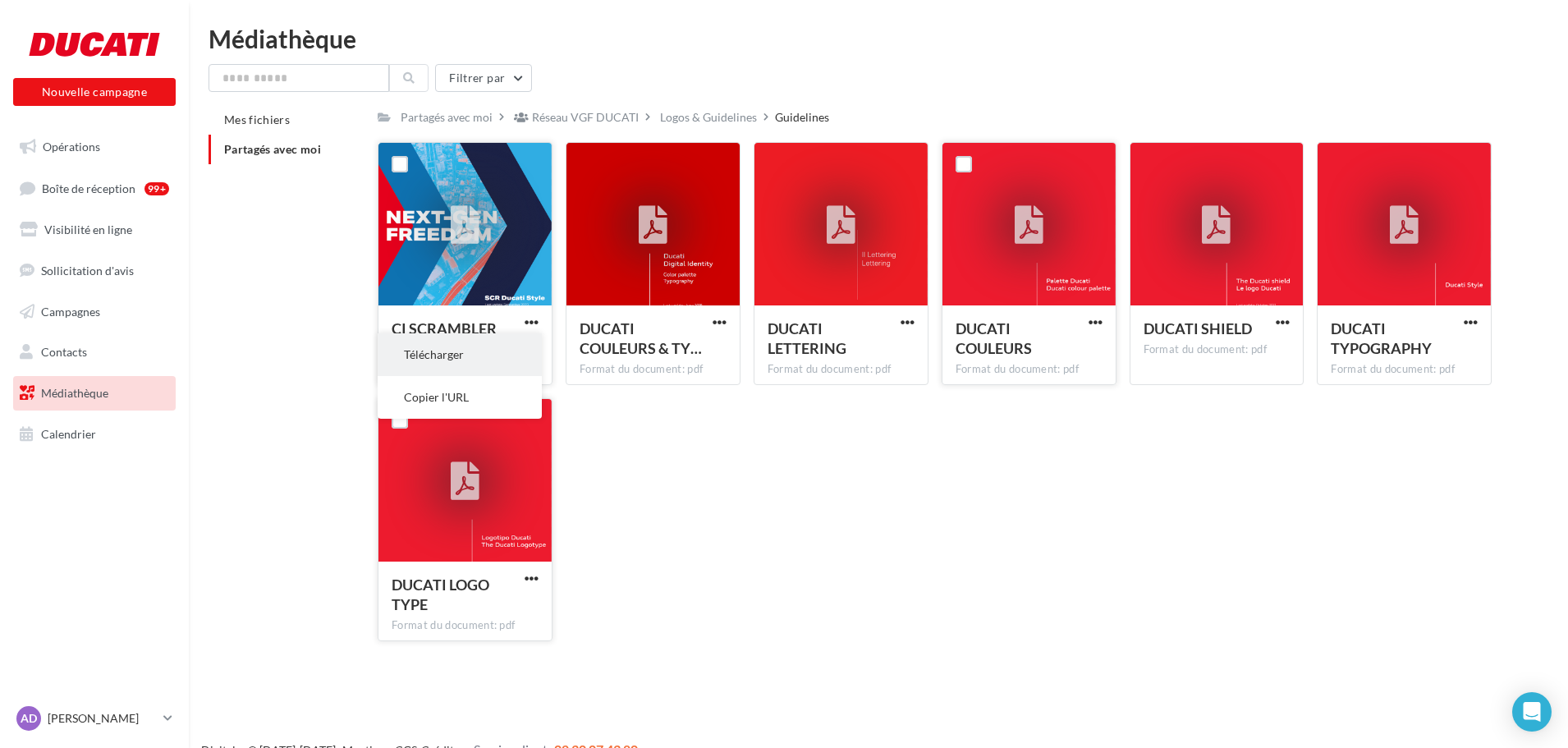
click at [521, 355] on button "Télécharger" at bounding box center [459, 355] width 164 height 43
click at [932, 604] on div "CI SCRAMBLER Format du document: pdf CI SCRAMBLER DUCATI COULEURS & TY… Format …" at bounding box center [941, 398] width 1128 height 512
click at [718, 124] on div "Logos & Guidelines" at bounding box center [708, 118] width 97 height 16
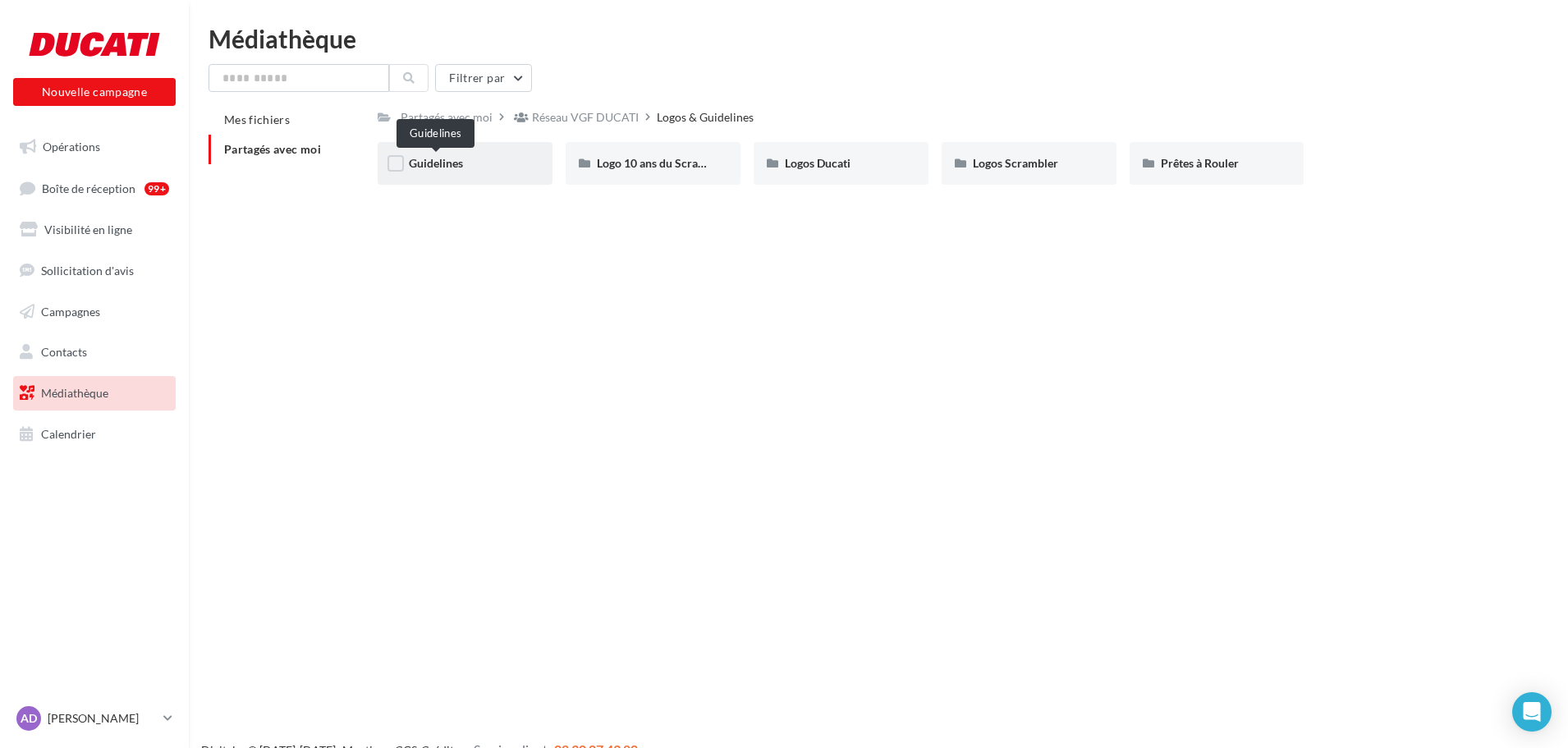
click at [445, 163] on span "Guidelines" at bounding box center [435, 163] width 54 height 14
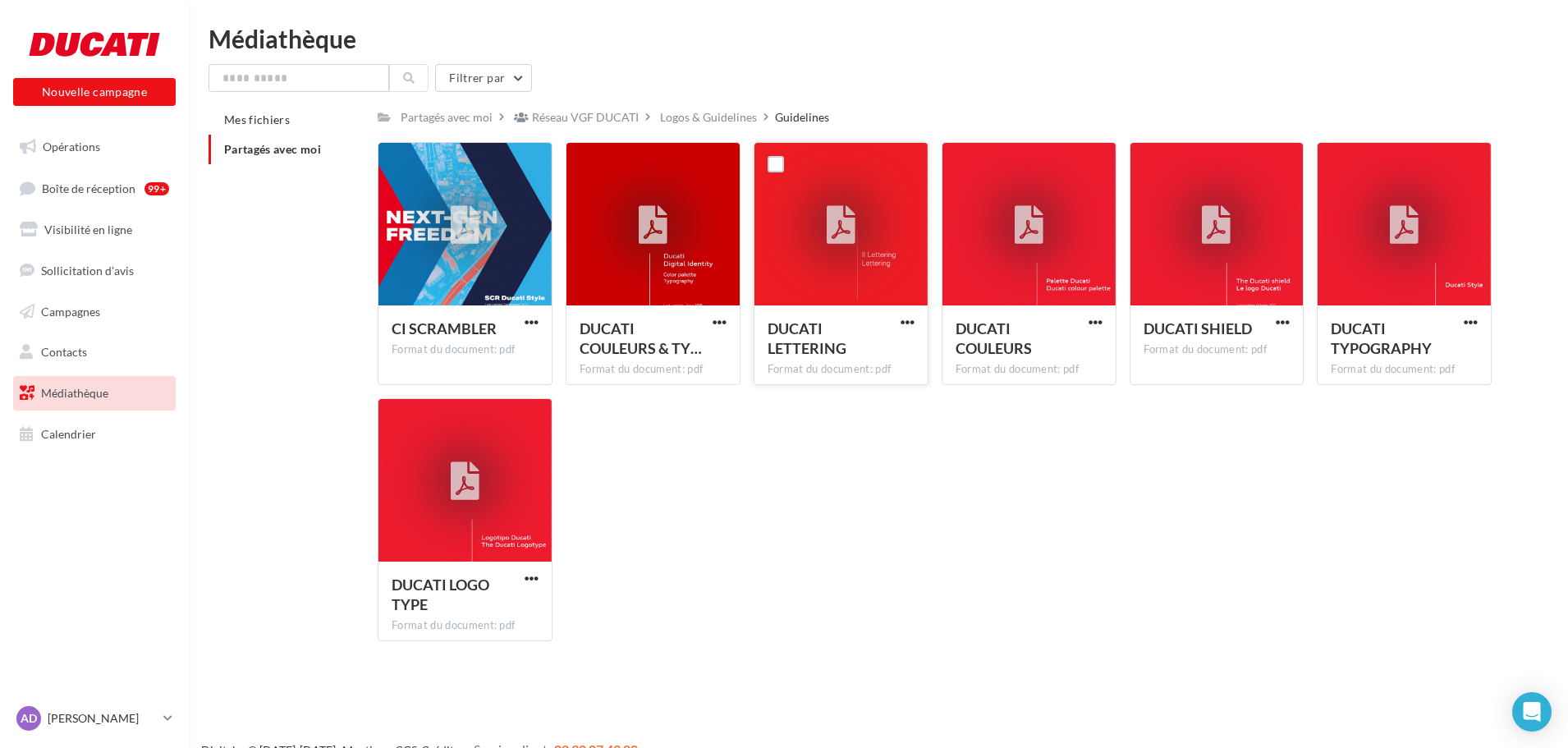
click at [870, 252] on div at bounding box center [841, 224] width 173 height 164
click at [908, 323] on span "button" at bounding box center [908, 322] width 14 height 14
click at [890, 365] on button "Télécharger" at bounding box center [836, 355] width 164 height 43
click at [823, 632] on div "CI SCRAMBLER Format du document: pdf CI SCRAMBLER DUCATI COULEURS & TY… Format …" at bounding box center [941, 398] width 1128 height 512
click at [686, 119] on div "Logos & Guidelines" at bounding box center [708, 118] width 97 height 16
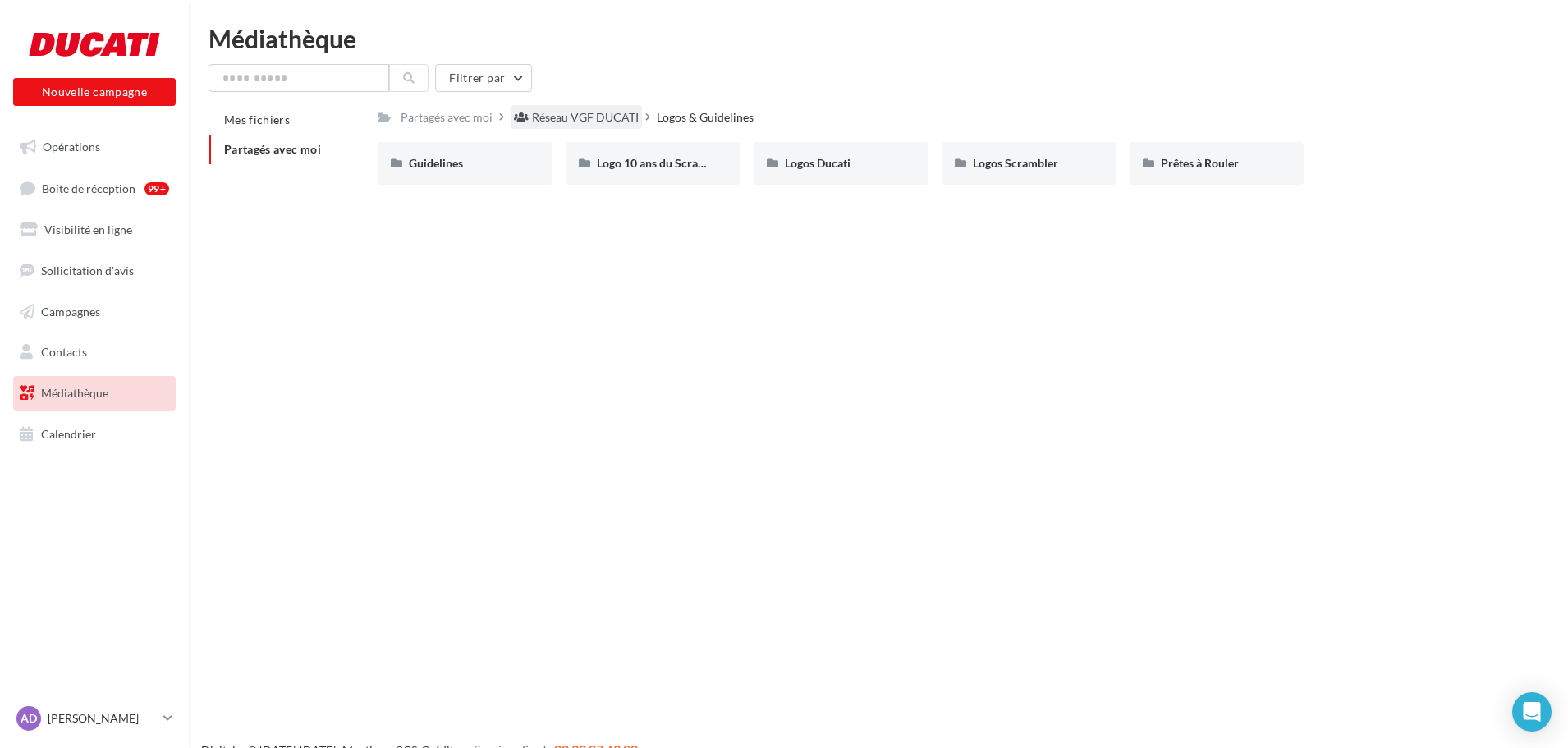
click at [586, 123] on div "Réseau VGF DUCATI" at bounding box center [585, 118] width 107 height 16
